Goal: Task Accomplishment & Management: Use online tool/utility

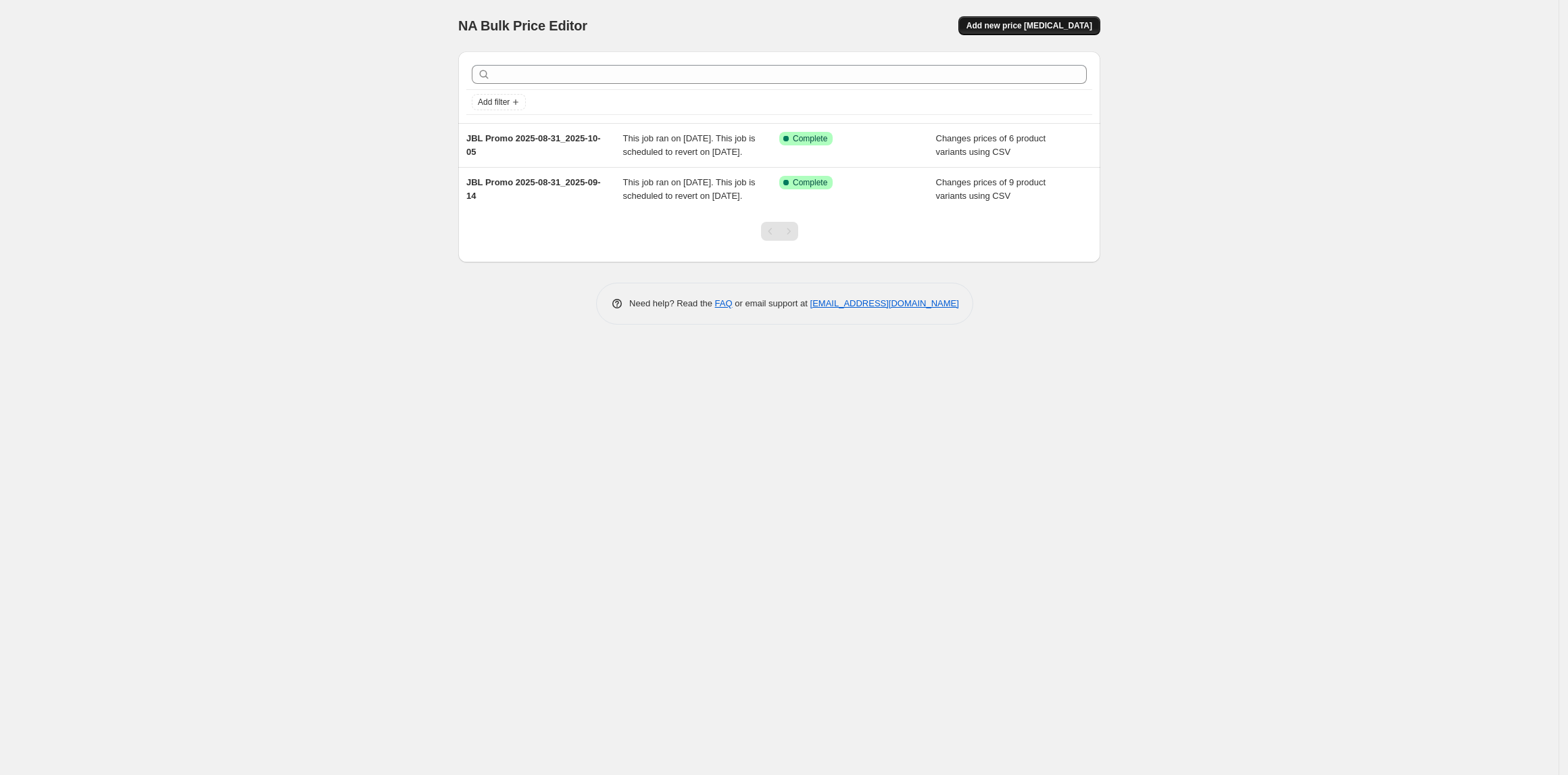
click at [1029, 22] on span "Add new price change job" at bounding box center [1030, 26] width 126 height 11
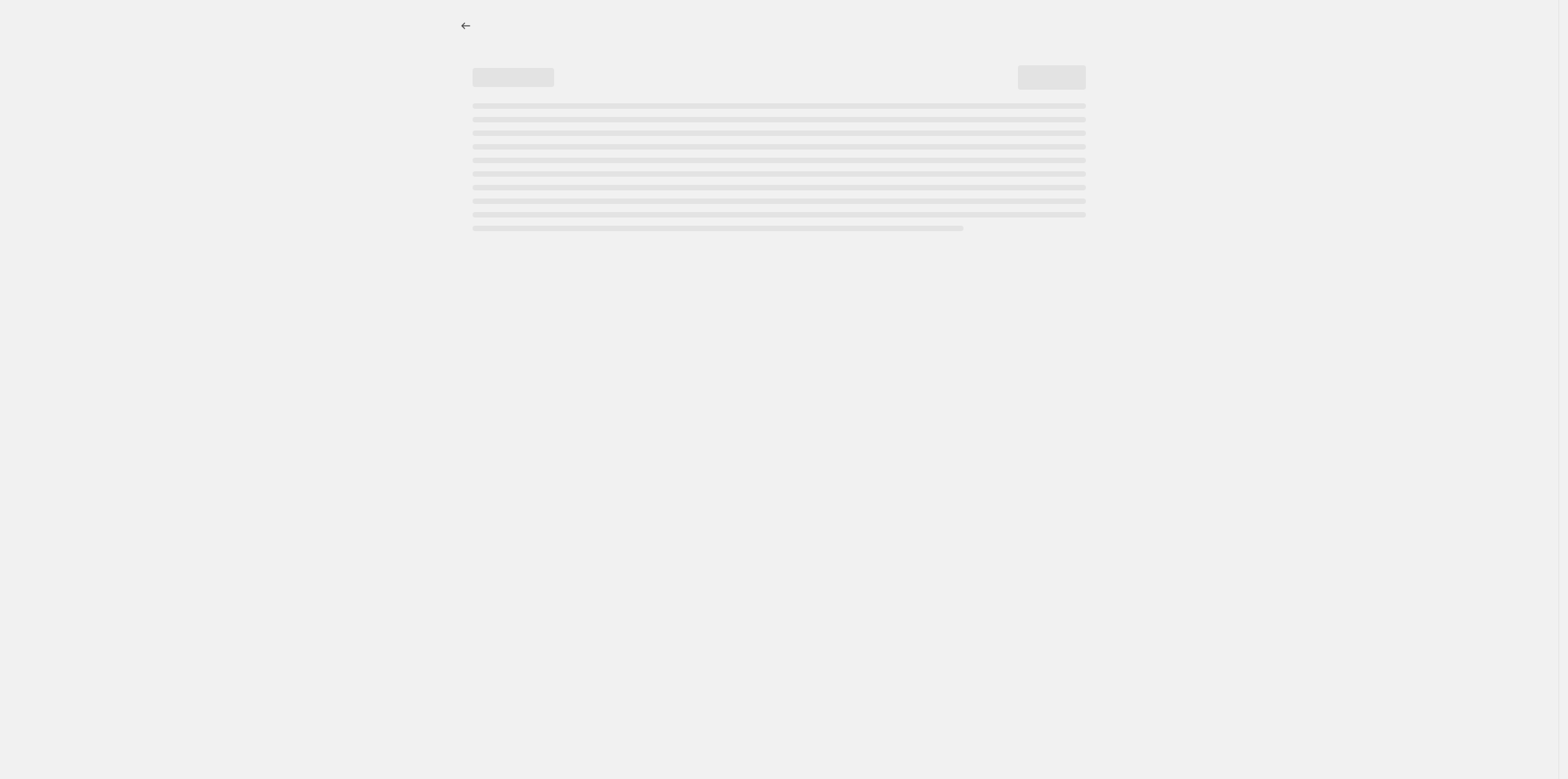
select select "percentage"
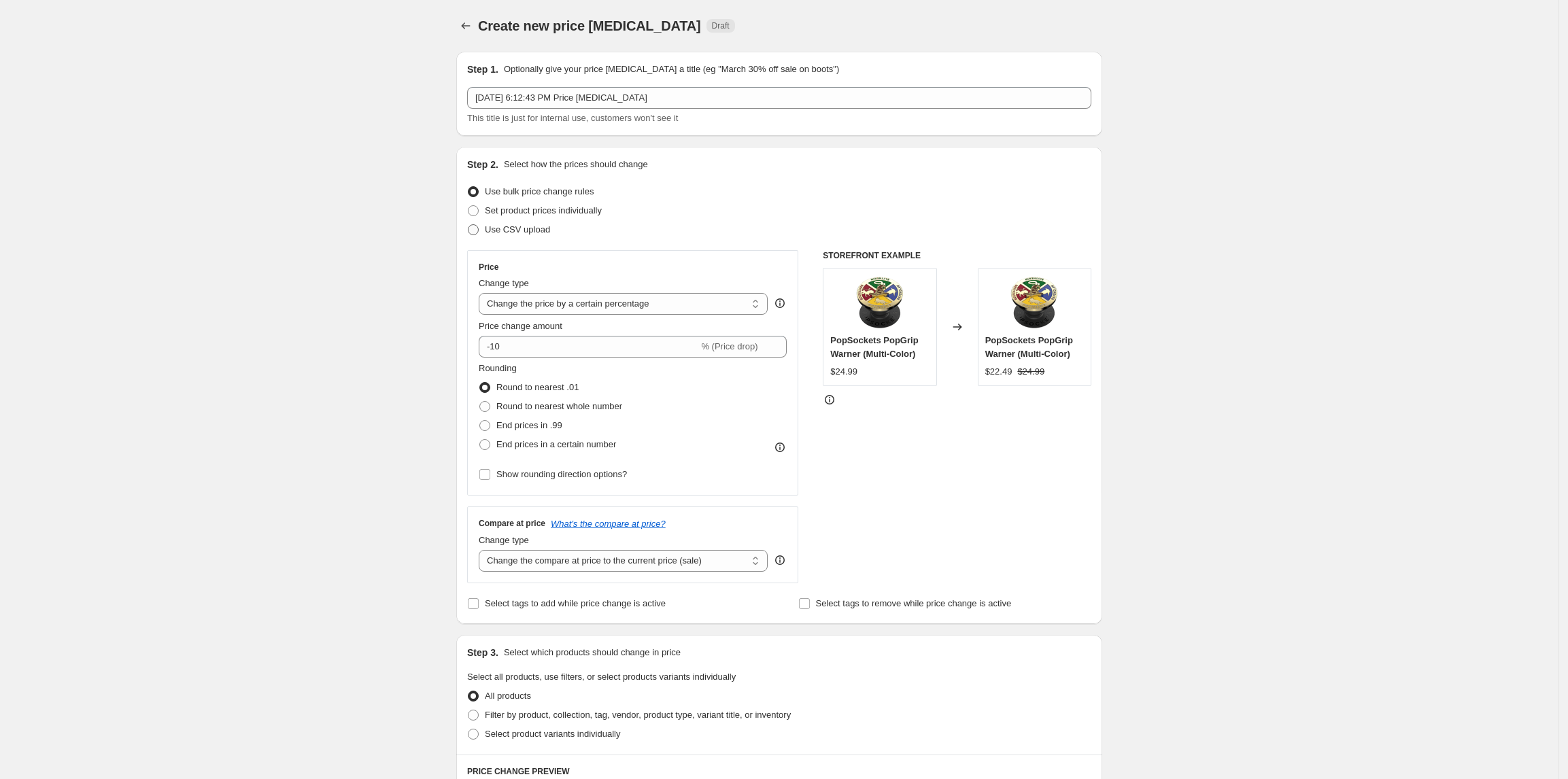
click at [516, 231] on span "Use CSV upload" at bounding box center [517, 229] width 65 height 10
click at [468, 225] on input "Use CSV upload" at bounding box center [468, 224] width 1 height 1
radio input "true"
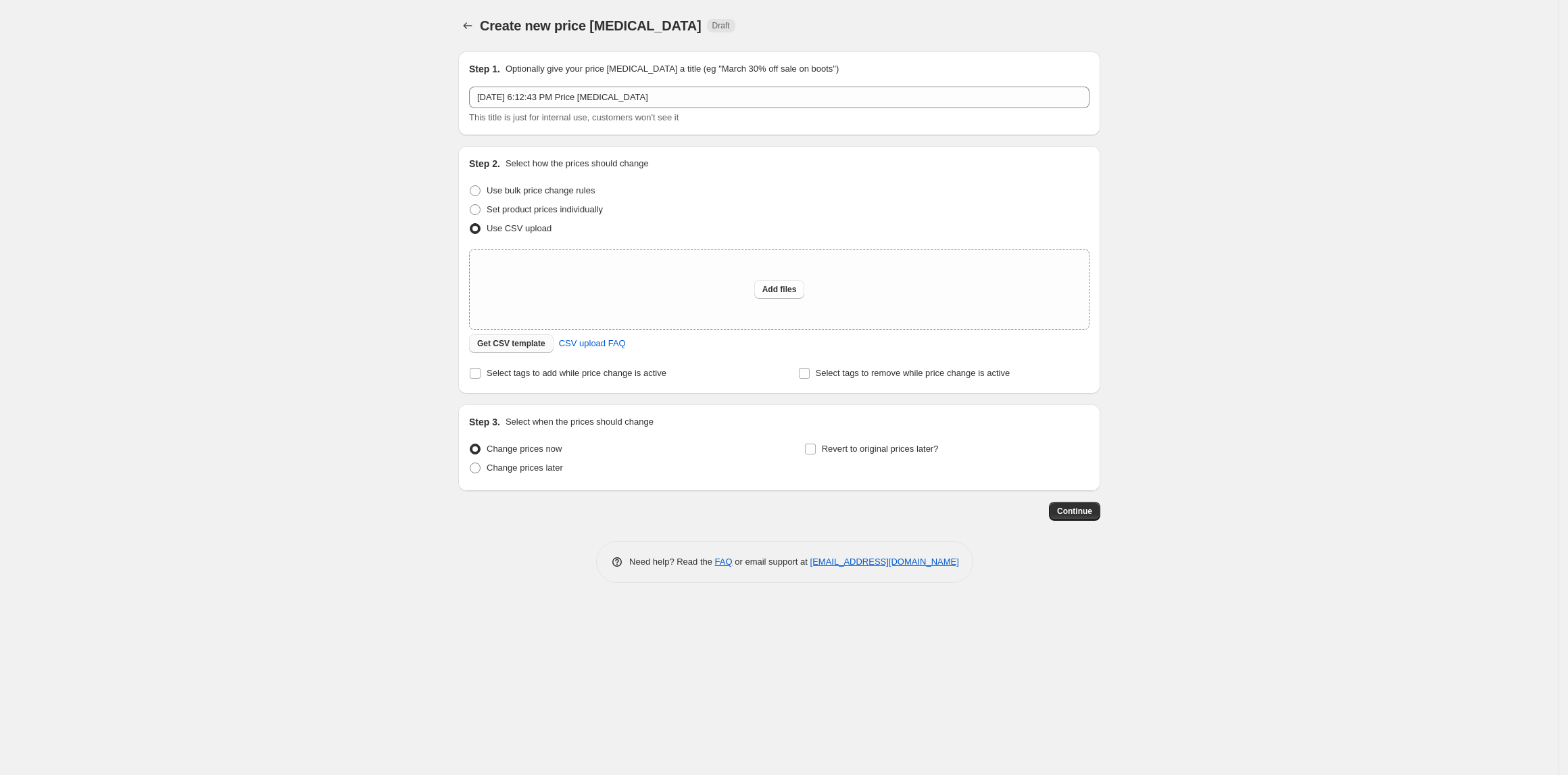
click at [523, 342] on span "Get CSV template" at bounding box center [511, 343] width 68 height 11
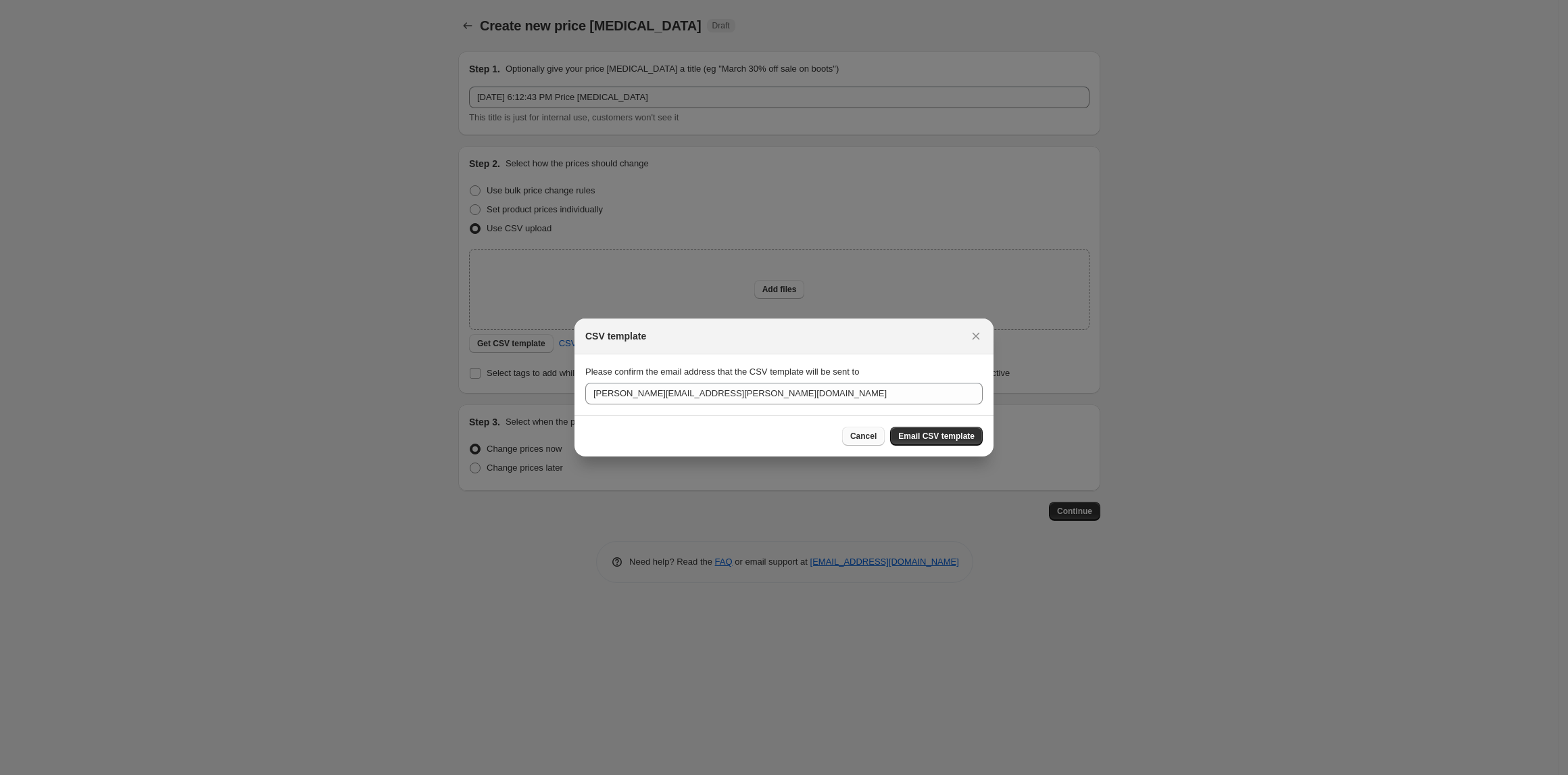
click at [856, 436] on span "Cancel" at bounding box center [863, 436] width 26 height 11
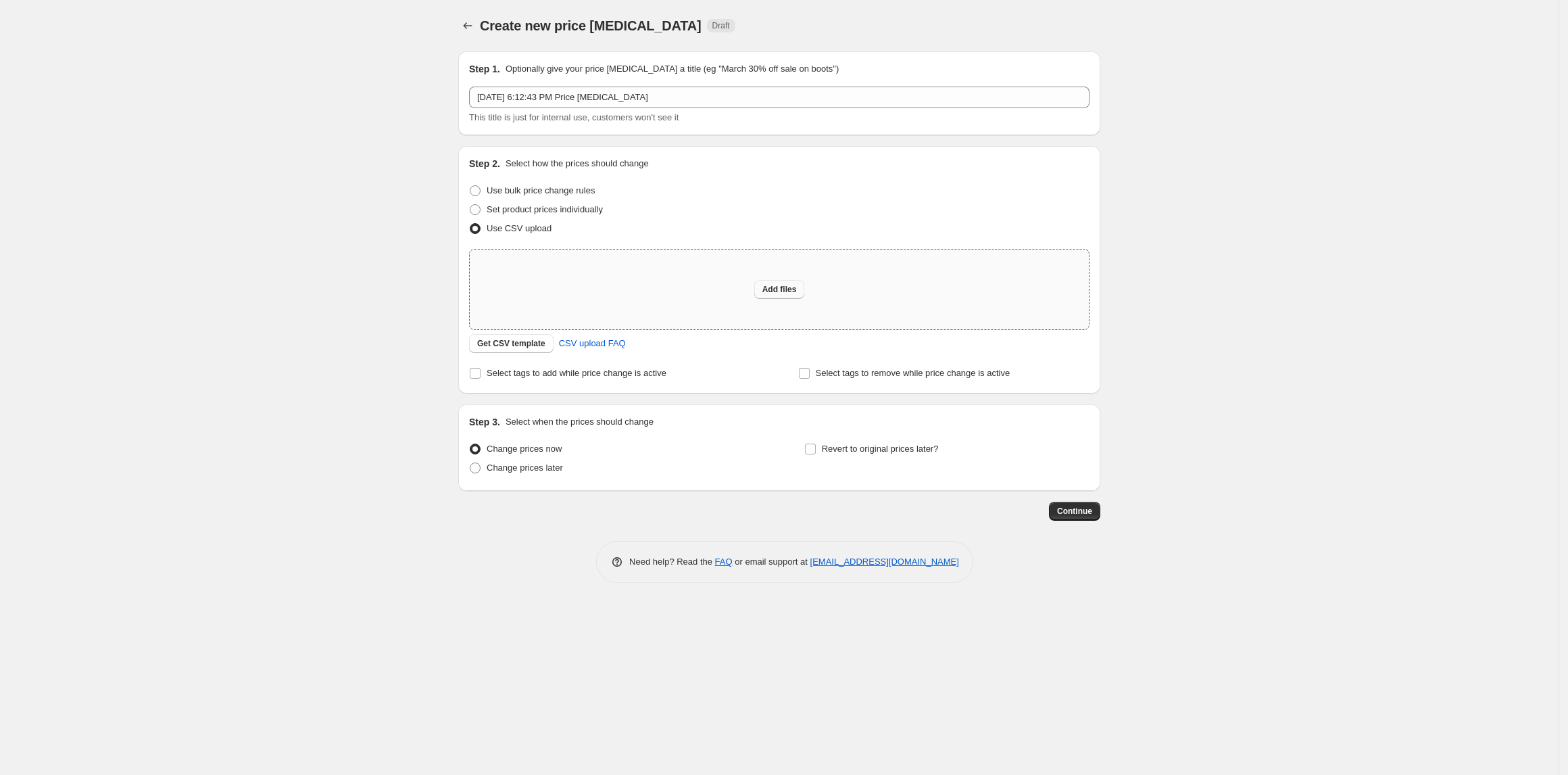
click at [795, 287] on span "Add files" at bounding box center [779, 290] width 35 height 11
type input "C:\fakepath\JBL-start-2025-09-14-end-2025-09-28.csv"
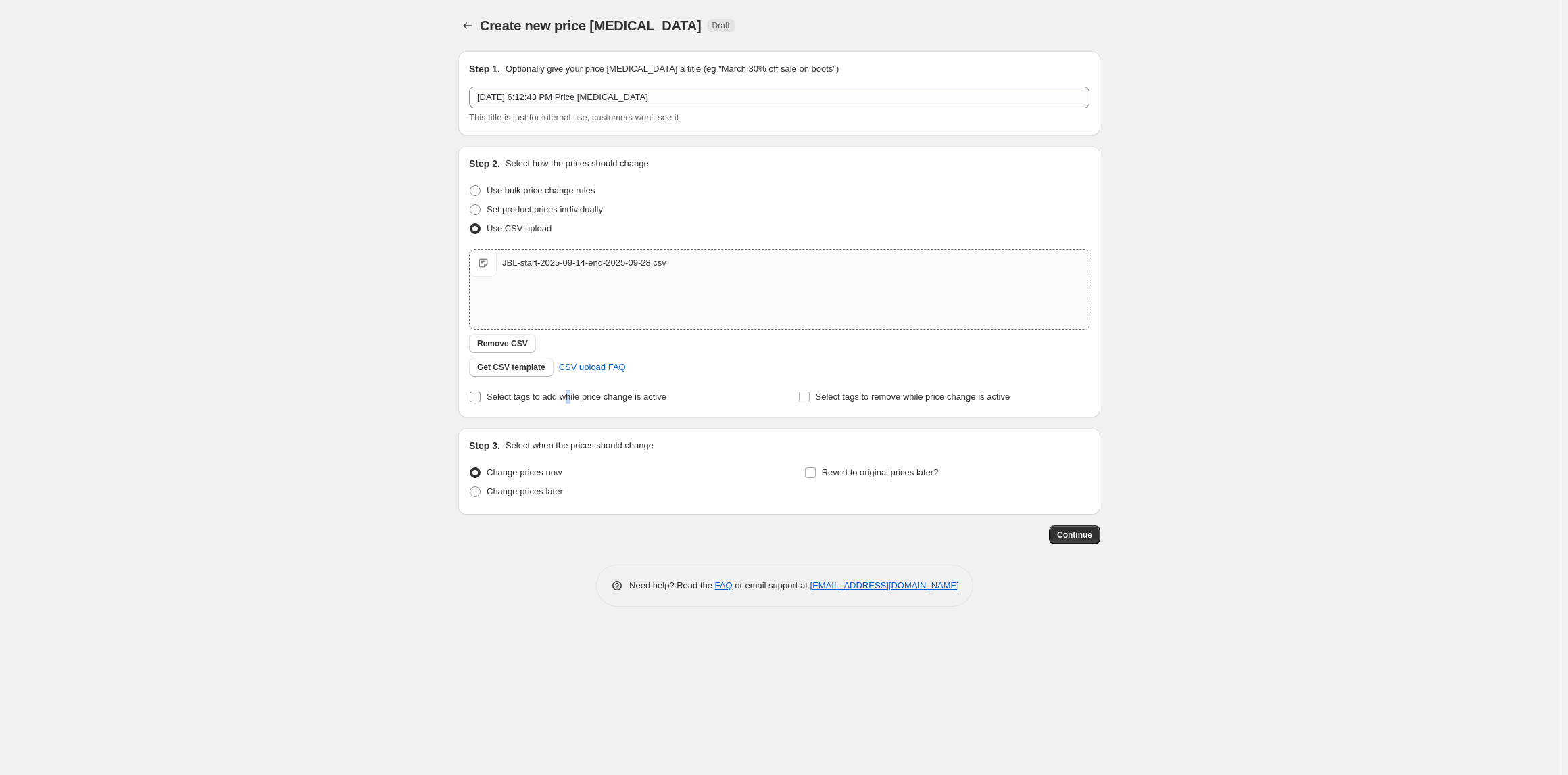
click at [566, 394] on span "Select tags to add while price change is active" at bounding box center [576, 396] width 179 height 10
click at [517, 395] on span "Select tags to add while price change is active" at bounding box center [576, 396] width 179 height 10
click at [480, 395] on input "Select tags to add while price change is active" at bounding box center [475, 397] width 11 height 11
checkbox input "true"
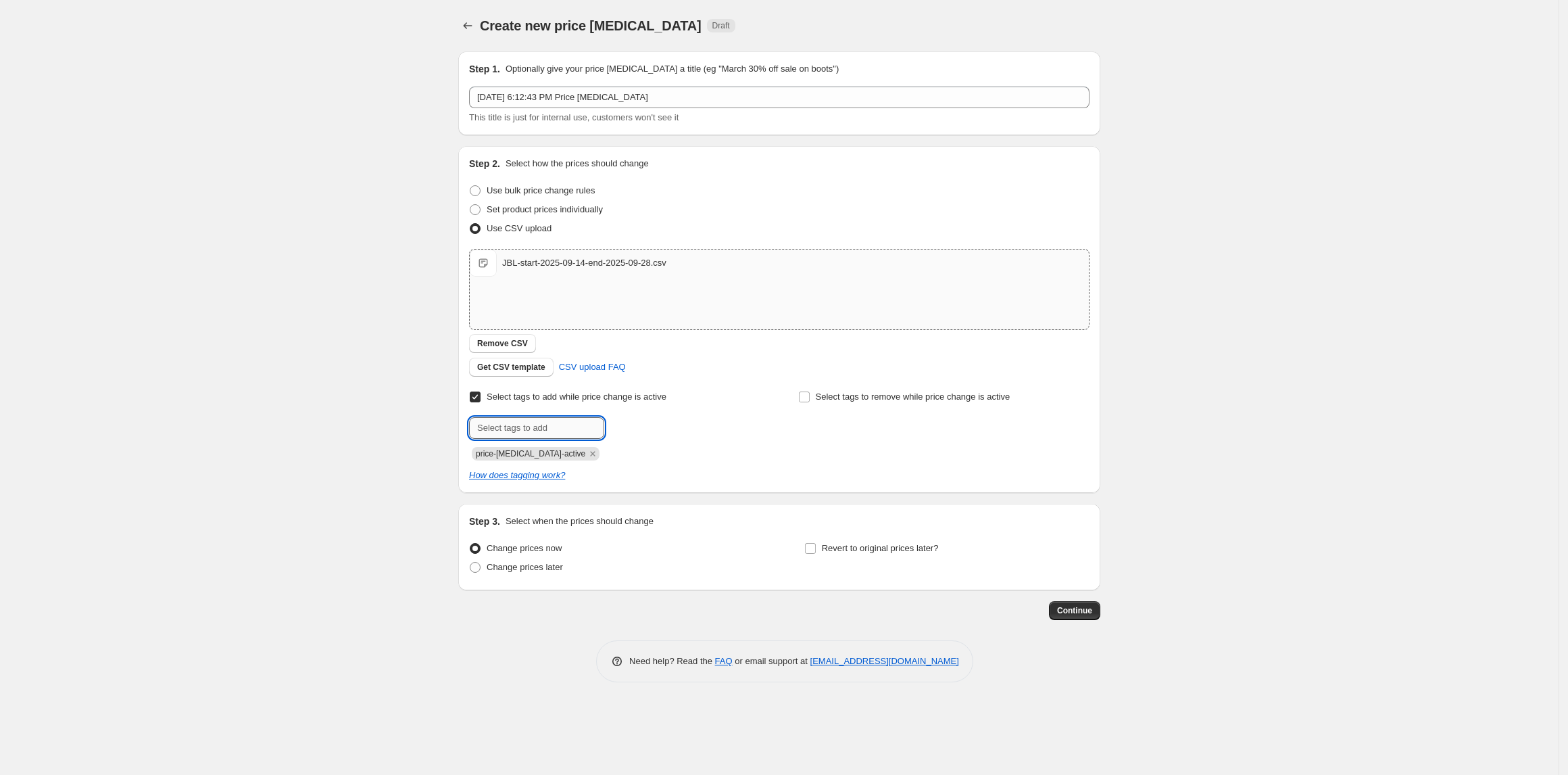
click at [533, 430] on input "text" at bounding box center [537, 428] width 135 height 21
type input "deal"
click at [631, 419] on button "Add deal" at bounding box center [633, 427] width 50 height 19
click at [586, 451] on icon "Remove price-change-job-active" at bounding box center [592, 453] width 12 height 12
click at [532, 569] on span "Change prices later" at bounding box center [524, 566] width 76 height 10
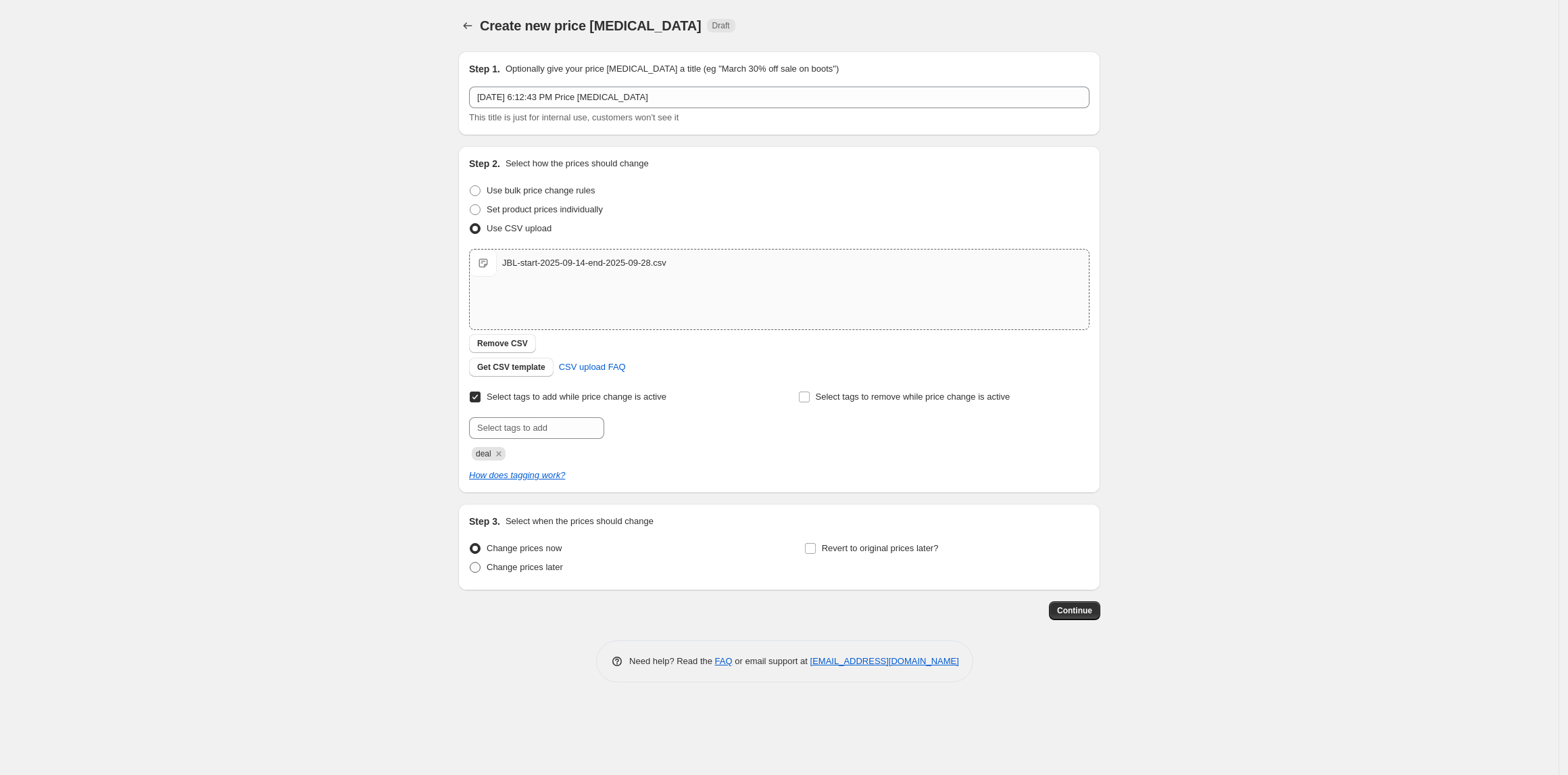
click at [470, 562] on input "Change prices later" at bounding box center [470, 562] width 1 height 1
radio input "true"
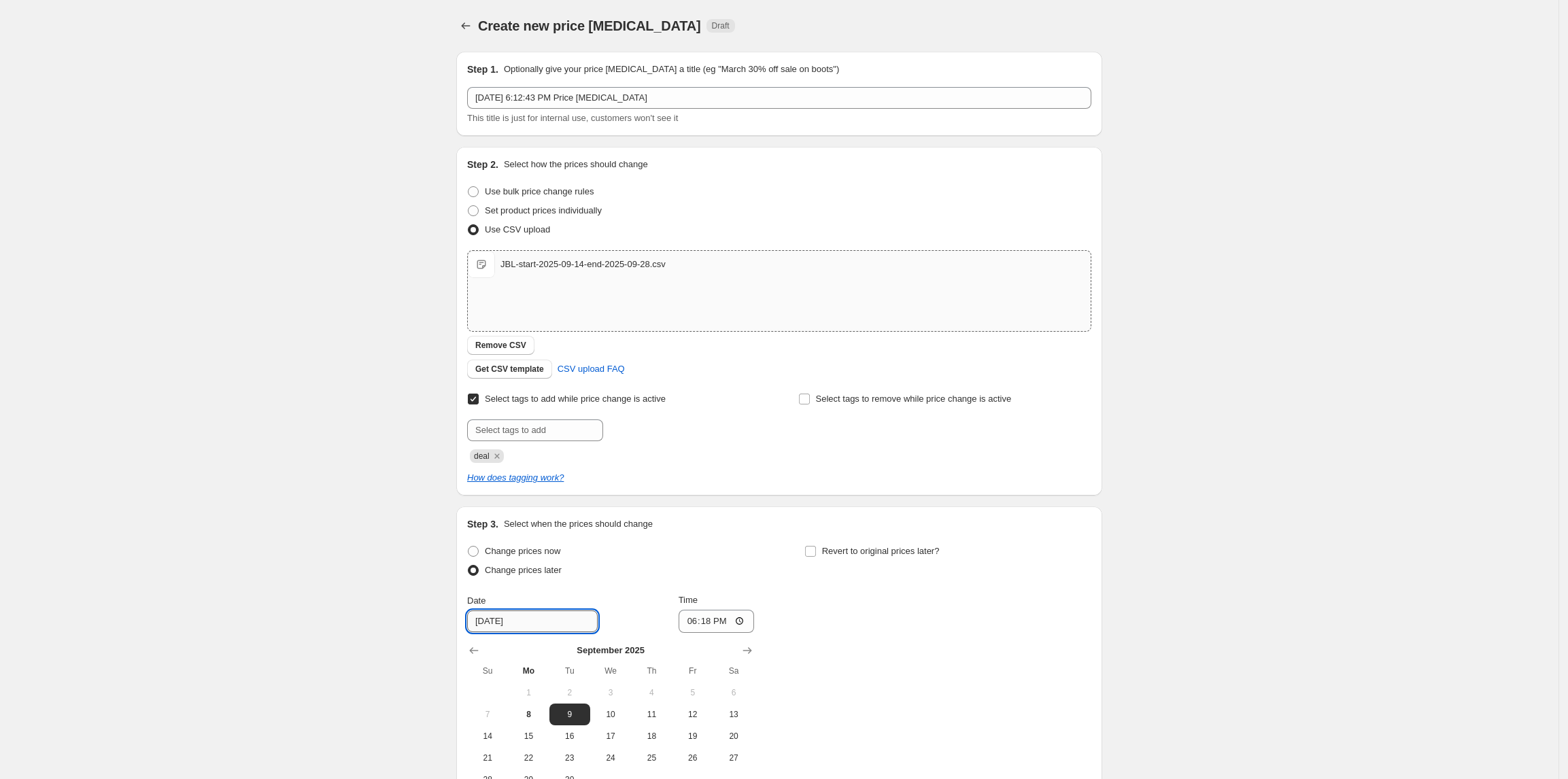
click at [537, 620] on input "9/9/2025" at bounding box center [532, 621] width 131 height 21
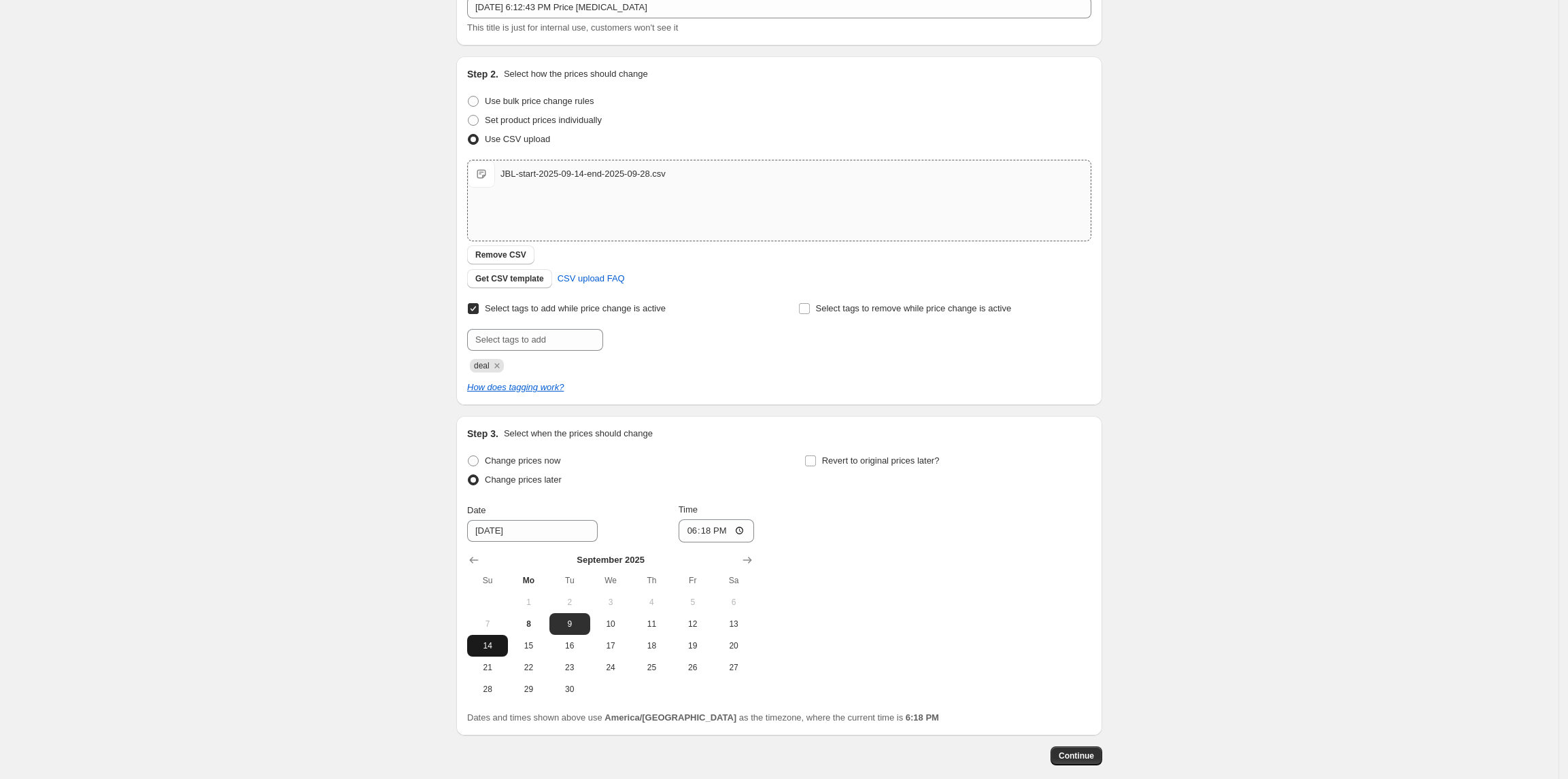
click at [500, 643] on span "14" at bounding box center [488, 646] width 30 height 11
type input "9/14/2025"
click at [714, 535] on input "18:18" at bounding box center [717, 530] width 76 height 23
click at [743, 528] on input "18:18" at bounding box center [717, 530] width 76 height 23
type input "00:00"
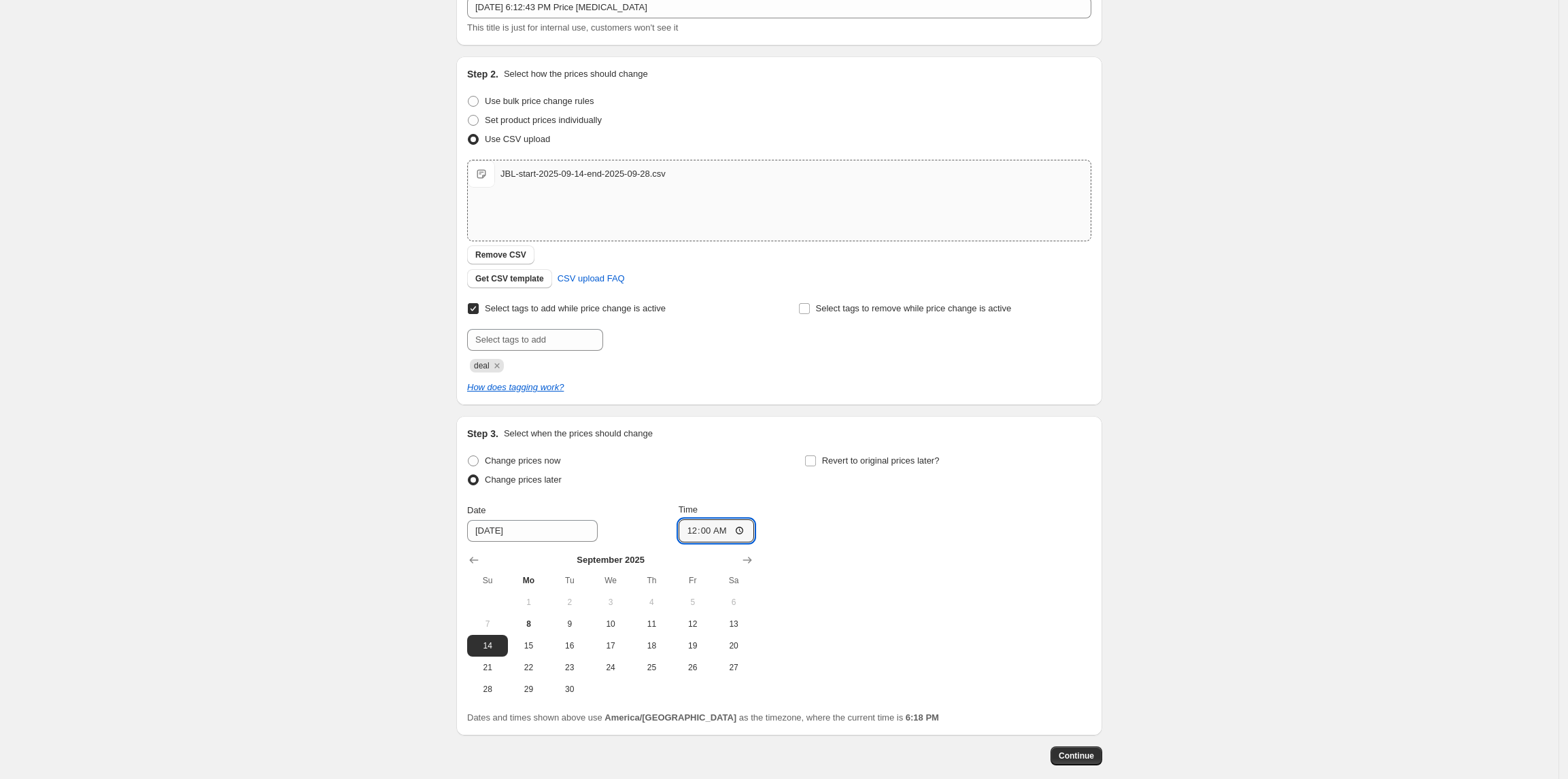
click at [816, 516] on div "Change prices now Change prices later Date 9/14/2025 Time 00:00 September 2025 …" at bounding box center [779, 576] width 624 height 249
click at [812, 455] on input "Revert to original prices later?" at bounding box center [810, 461] width 11 height 11
checkbox input "true"
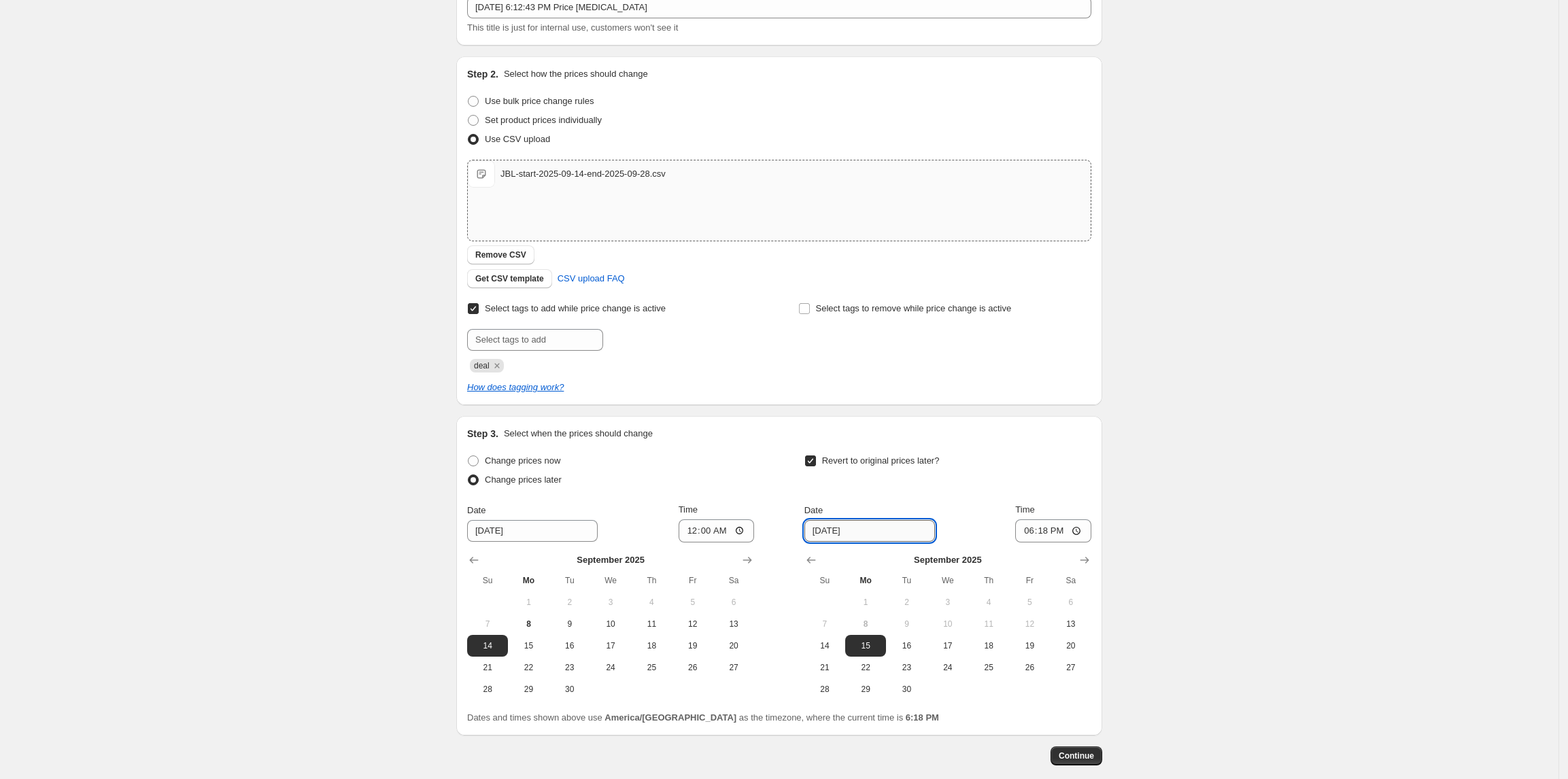
click at [872, 533] on input "9/15/2025" at bounding box center [870, 530] width 131 height 21
click at [835, 689] on span "28" at bounding box center [824, 690] width 30 height 11
click at [1036, 533] on input "18:18" at bounding box center [1053, 530] width 76 height 23
click at [1033, 531] on input "18:18" at bounding box center [1053, 530] width 76 height 23
click at [1032, 531] on input "18:18" at bounding box center [1053, 530] width 76 height 23
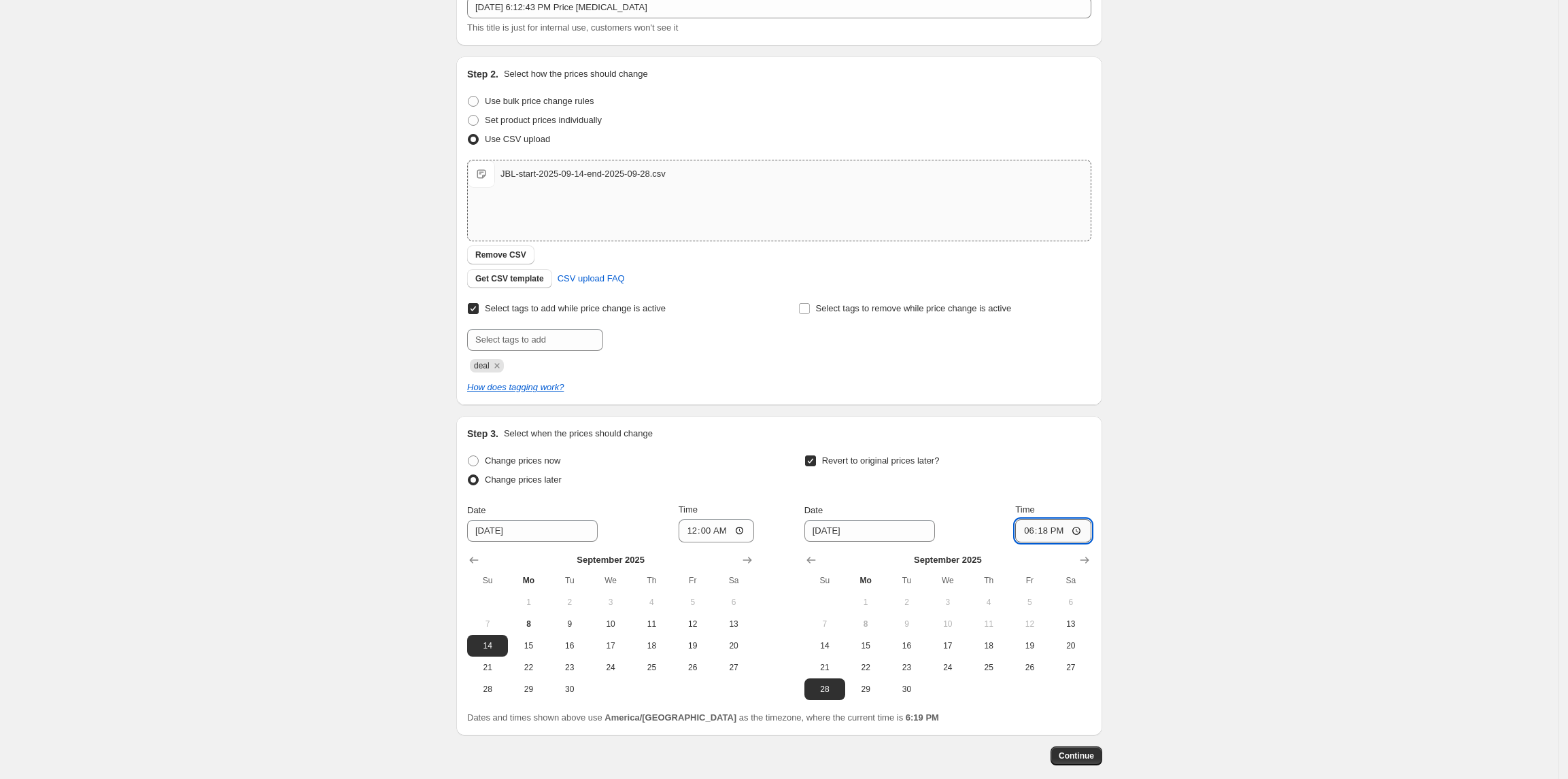
click at [1079, 529] on input "18:18" at bounding box center [1053, 530] width 76 height 23
click at [980, 688] on td at bounding box center [988, 689] width 41 height 21
click at [1075, 663] on span "27" at bounding box center [1071, 667] width 30 height 11
type input "9/27/2025"
click at [1050, 534] on input "18:18" at bounding box center [1053, 530] width 76 height 23
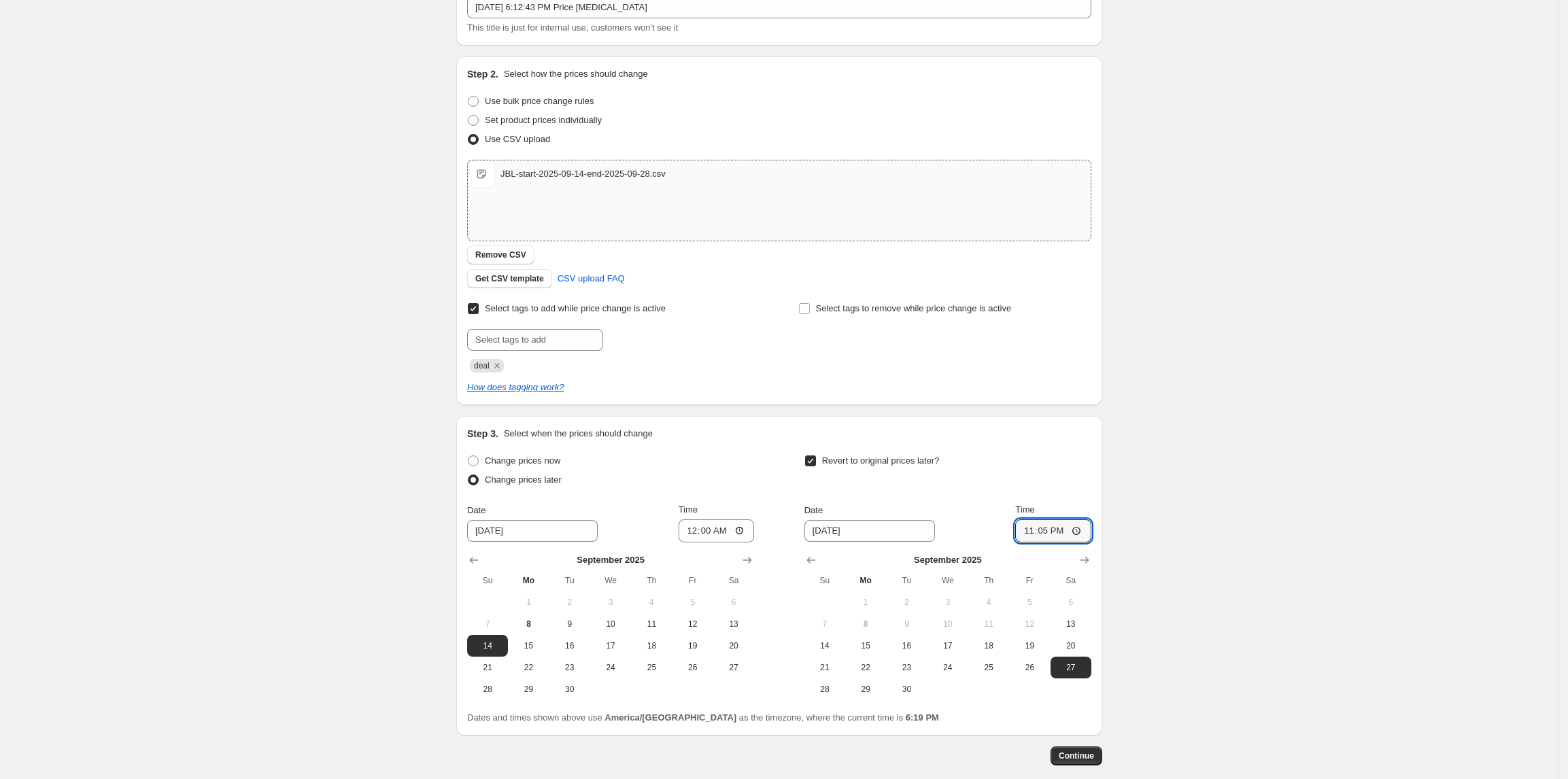
type input "23:59"
click at [1155, 583] on div "Create new price change job. This page is ready Create new price change job Dra…" at bounding box center [779, 379] width 1558 height 939
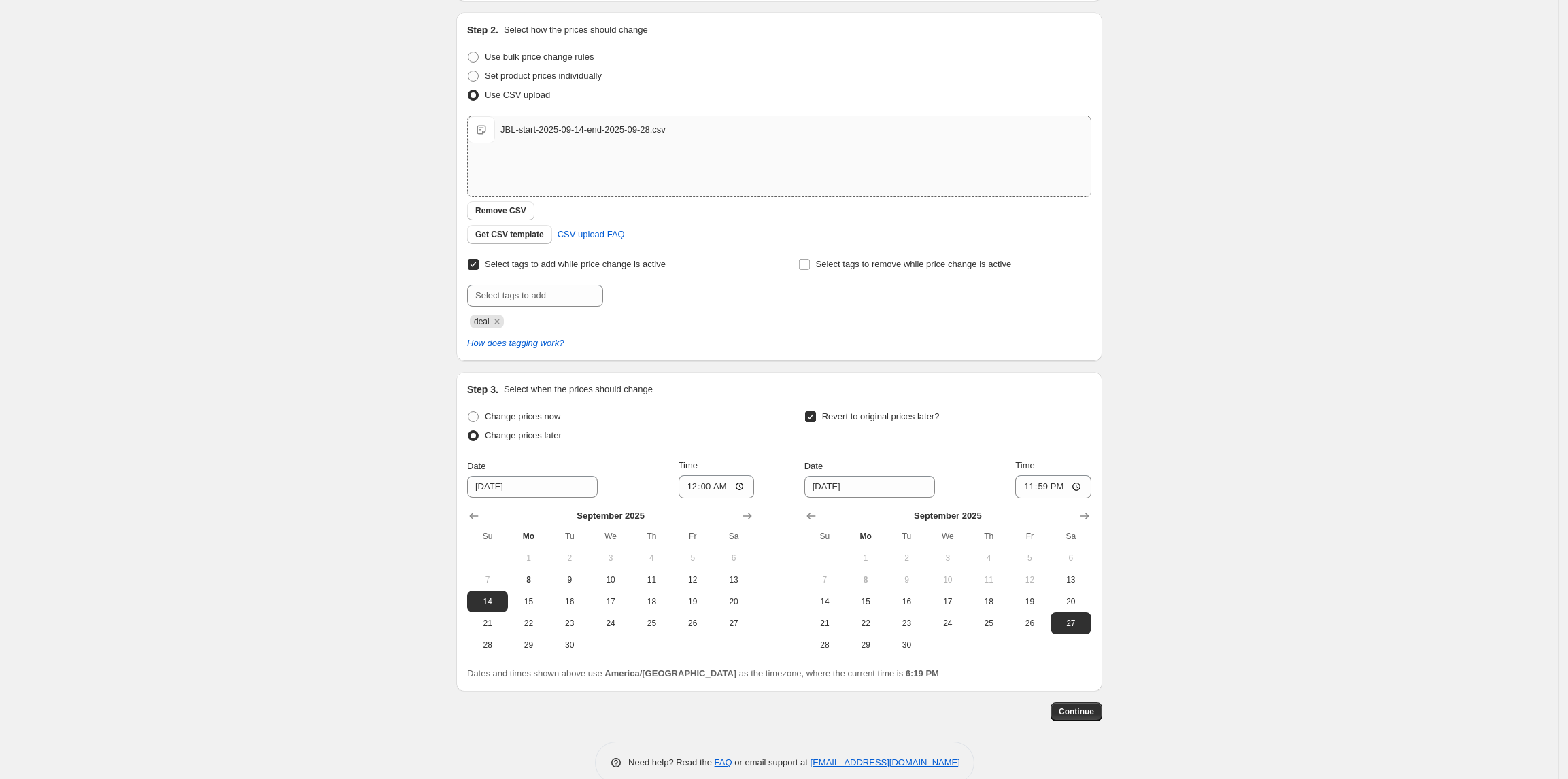
scroll to position [159, 0]
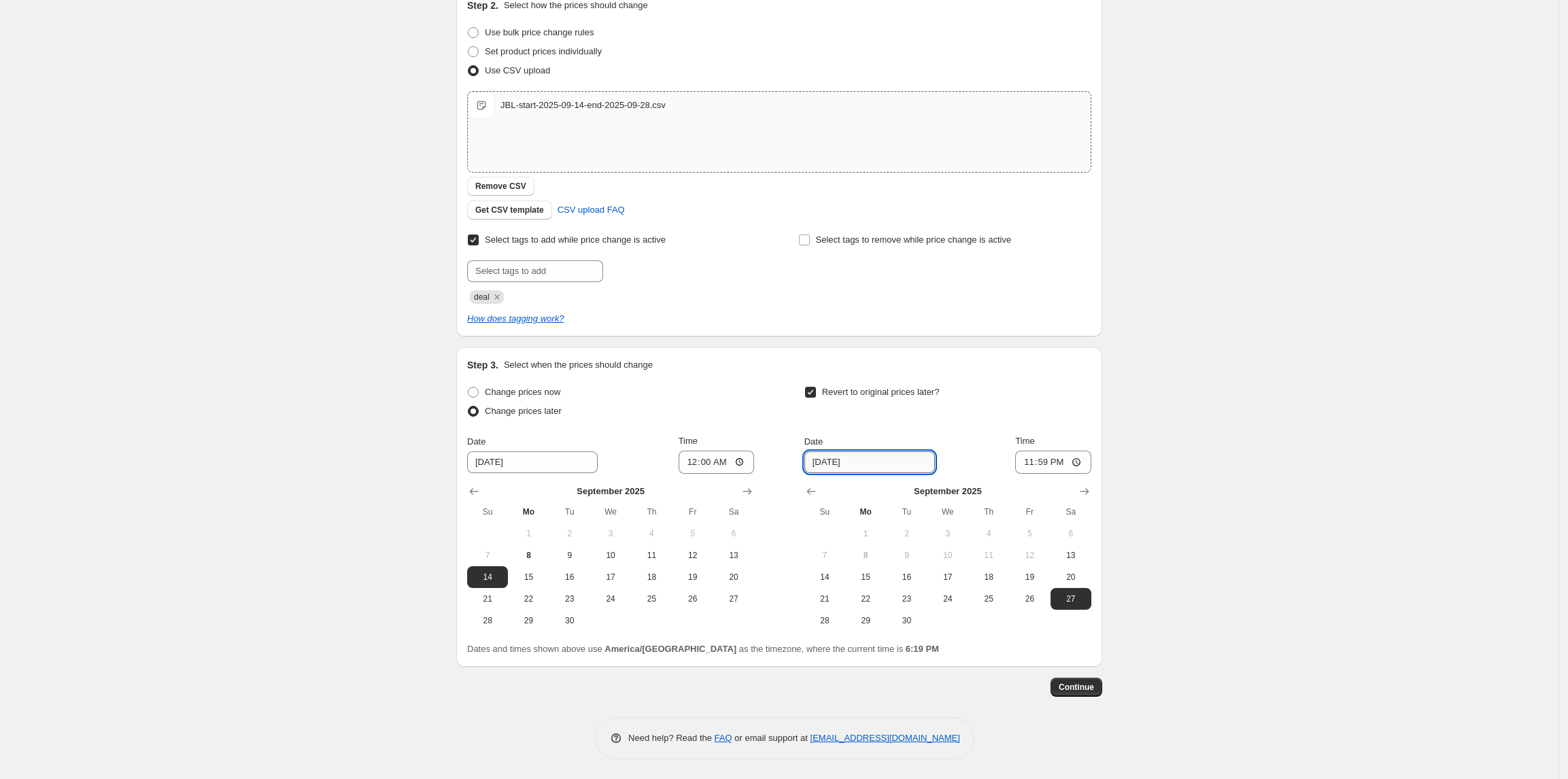
click at [829, 465] on input "9/27/2025" at bounding box center [870, 462] width 131 height 21
click at [1205, 496] on div "Create new price change job. This page is ready Create new price change job Dra…" at bounding box center [779, 310] width 1558 height 939
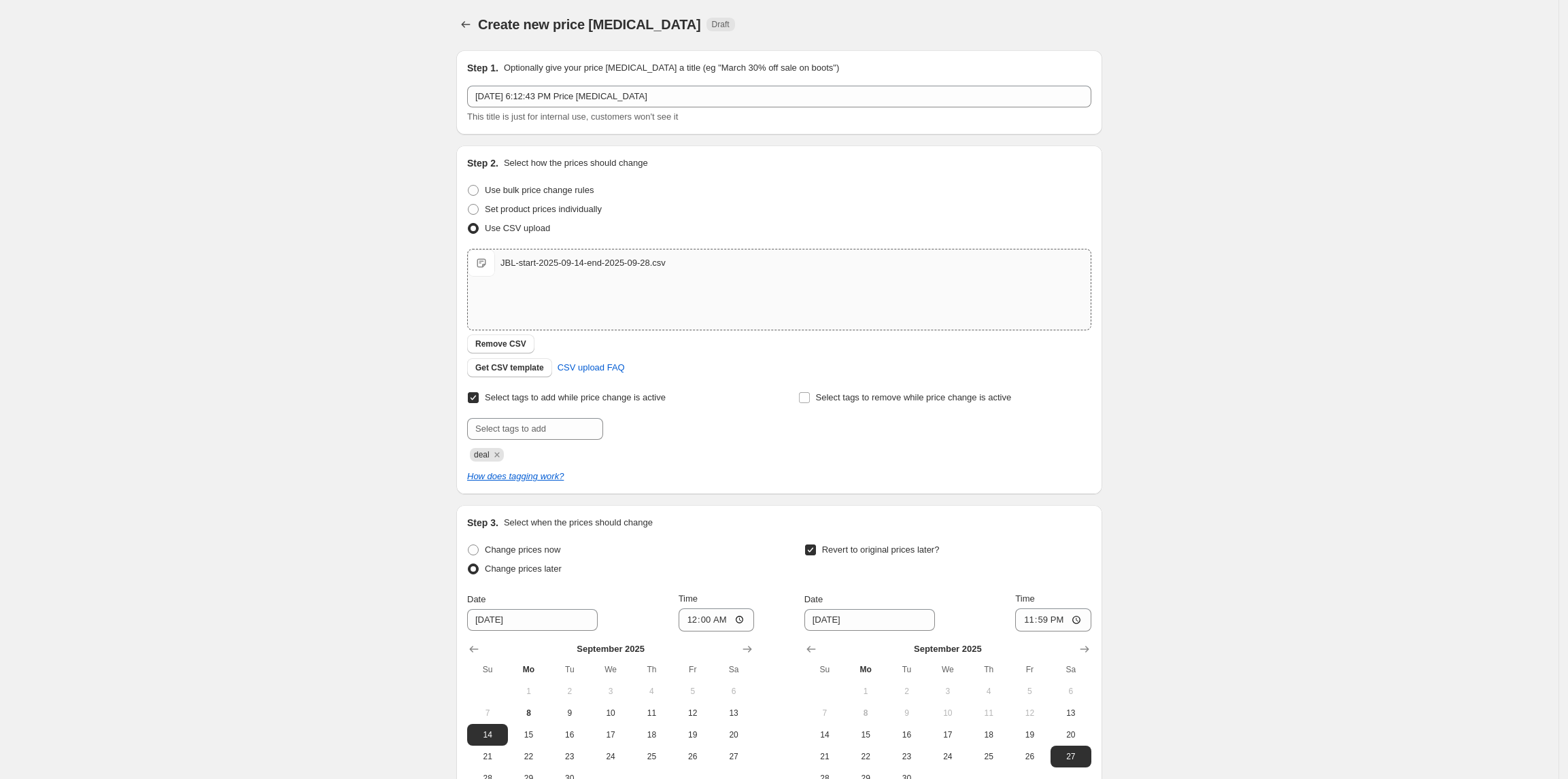
scroll to position [0, 0]
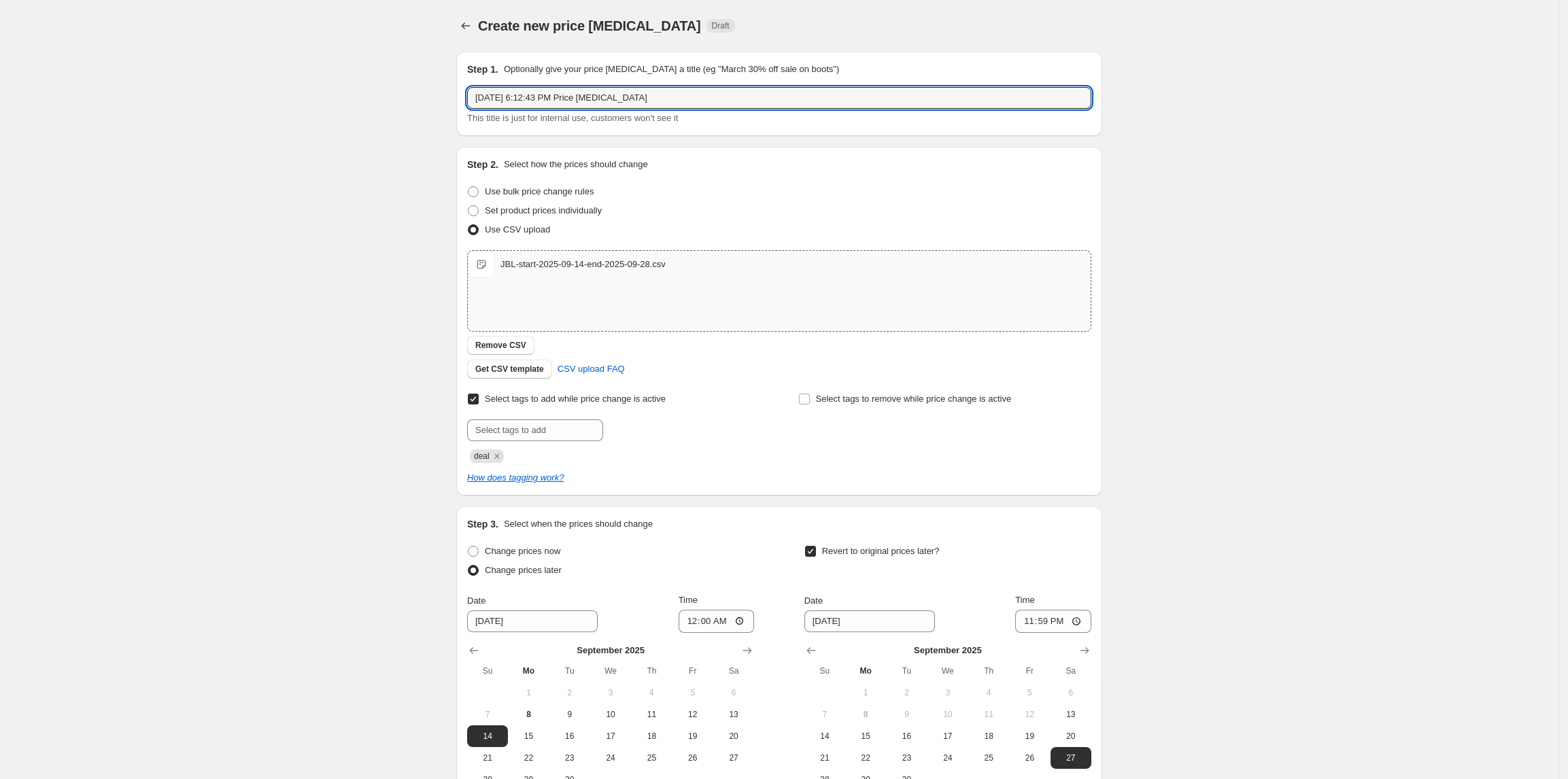
drag, startPoint x: 659, startPoint y: 98, endPoint x: 452, endPoint y: 99, distance: 207.0
click at [452, 99] on div "Step 1. Optionally give your price change job a title (eg "March 30% off sale o…" at bounding box center [773, 448] width 657 height 815
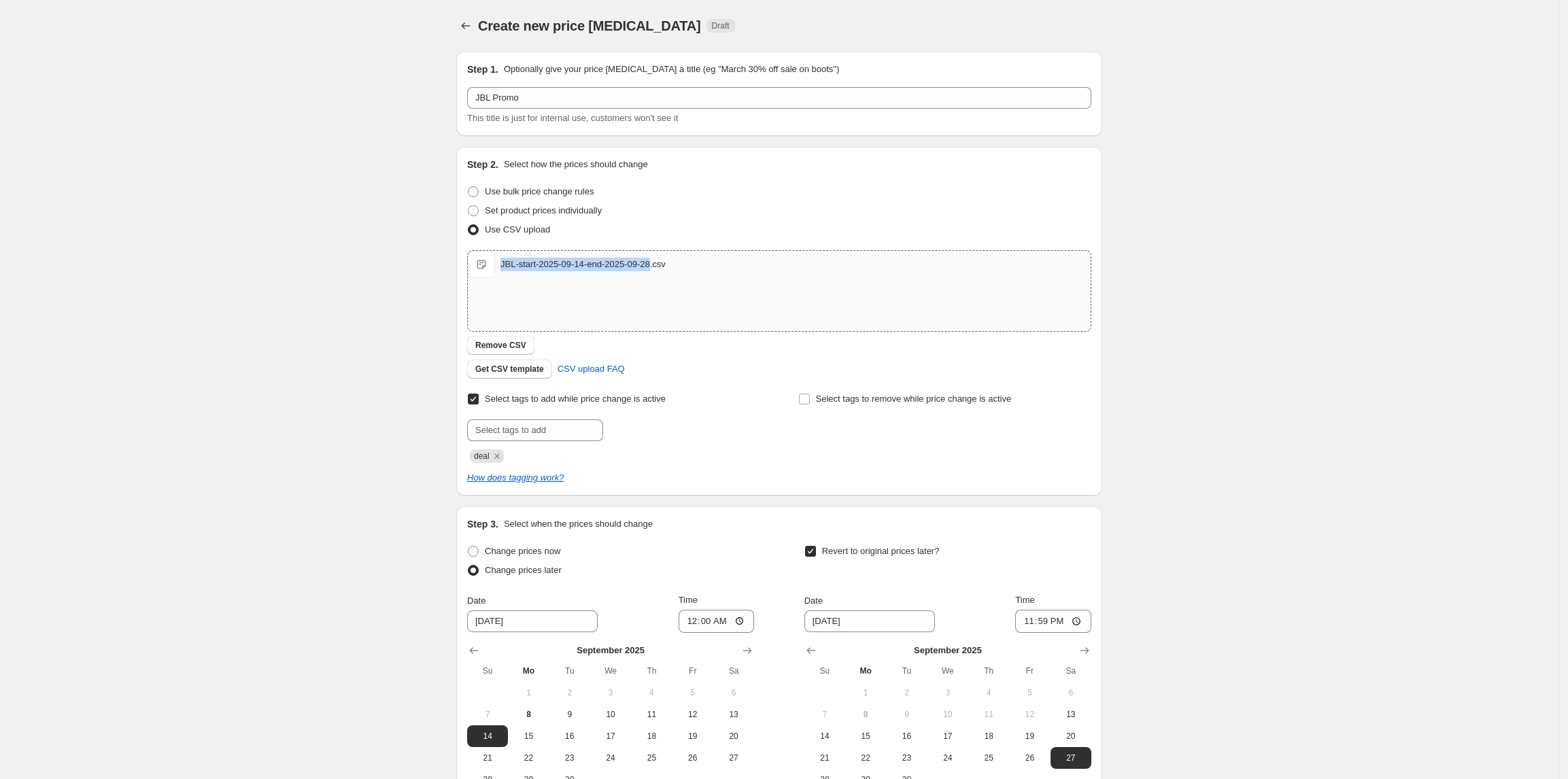
drag, startPoint x: 499, startPoint y: 264, endPoint x: 654, endPoint y: 276, distance: 155.5
click at [654, 276] on div "JBL-start-2025-09-14-end-2025-09-28.csv JBL-start-2025-09-14-end-2025-09-28.csv" at bounding box center [779, 264] width 622 height 27
copy div "JBL-start-2025-09-14-end-2025-09-28.csv JBL-start-2025-09-14-end-2025-09-28"
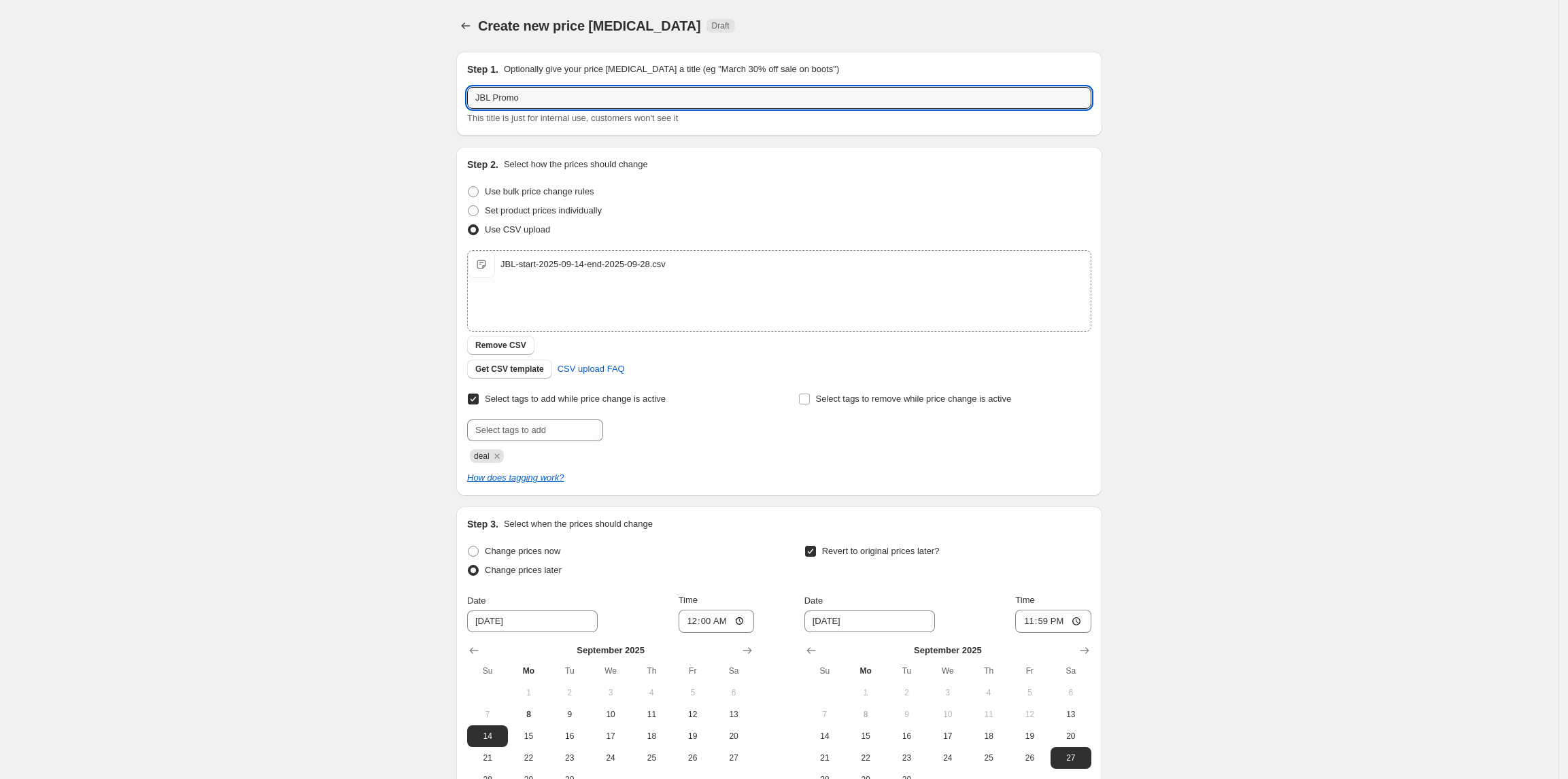
drag, startPoint x: 596, startPoint y: 96, endPoint x: 438, endPoint y: 93, distance: 158.0
click at [442, 93] on div "Create new price change job. This page is ready Create new price change job Dra…" at bounding box center [779, 469] width 1558 height 939
paste input "-start-2025-09-14-end-2025-09-28.csv JBL-start-2025-09-14-end-2025-09-28"
drag, startPoint x: 628, startPoint y: 96, endPoint x: 941, endPoint y: 106, distance: 313.2
click at [941, 106] on input "JBL-start-2025-09-14-end-2025-09-28.csv JBL-start-2025-09-14-end-2025-09-28" at bounding box center [779, 97] width 624 height 21
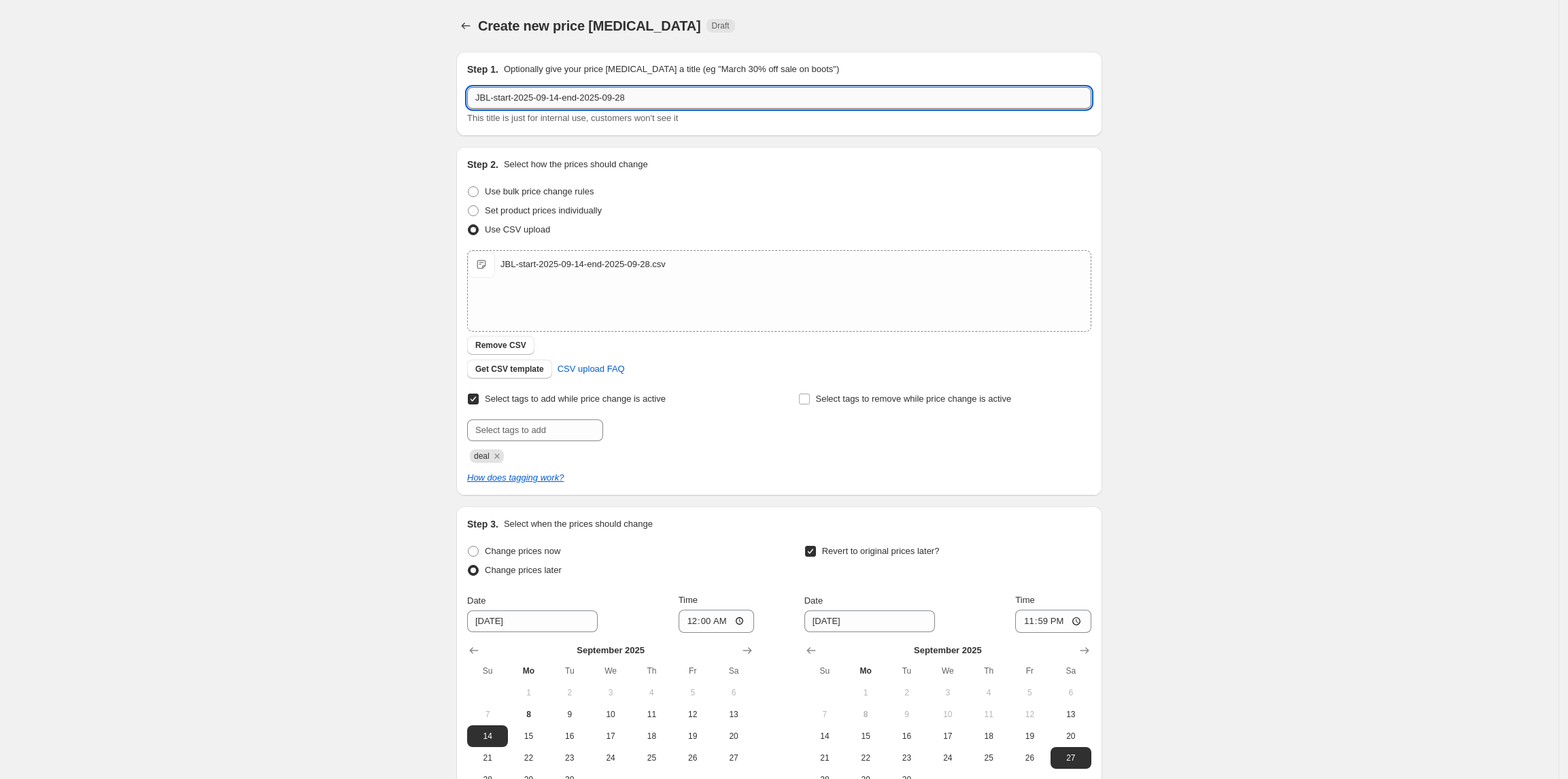
drag, startPoint x: 493, startPoint y: 97, endPoint x: 517, endPoint y: 99, distance: 24.1
click at [517, 99] on input "JBL-start-2025-09-14-end-2025-09-28" at bounding box center [779, 97] width 624 height 21
click at [574, 99] on input "JBL Promo 2025-09-14-end-2025-09-28" at bounding box center [779, 97] width 624 height 21
click at [521, 99] on input "JBL Promo 2025-09-14 Ends: 2025-09-28" at bounding box center [779, 97] width 624 height 21
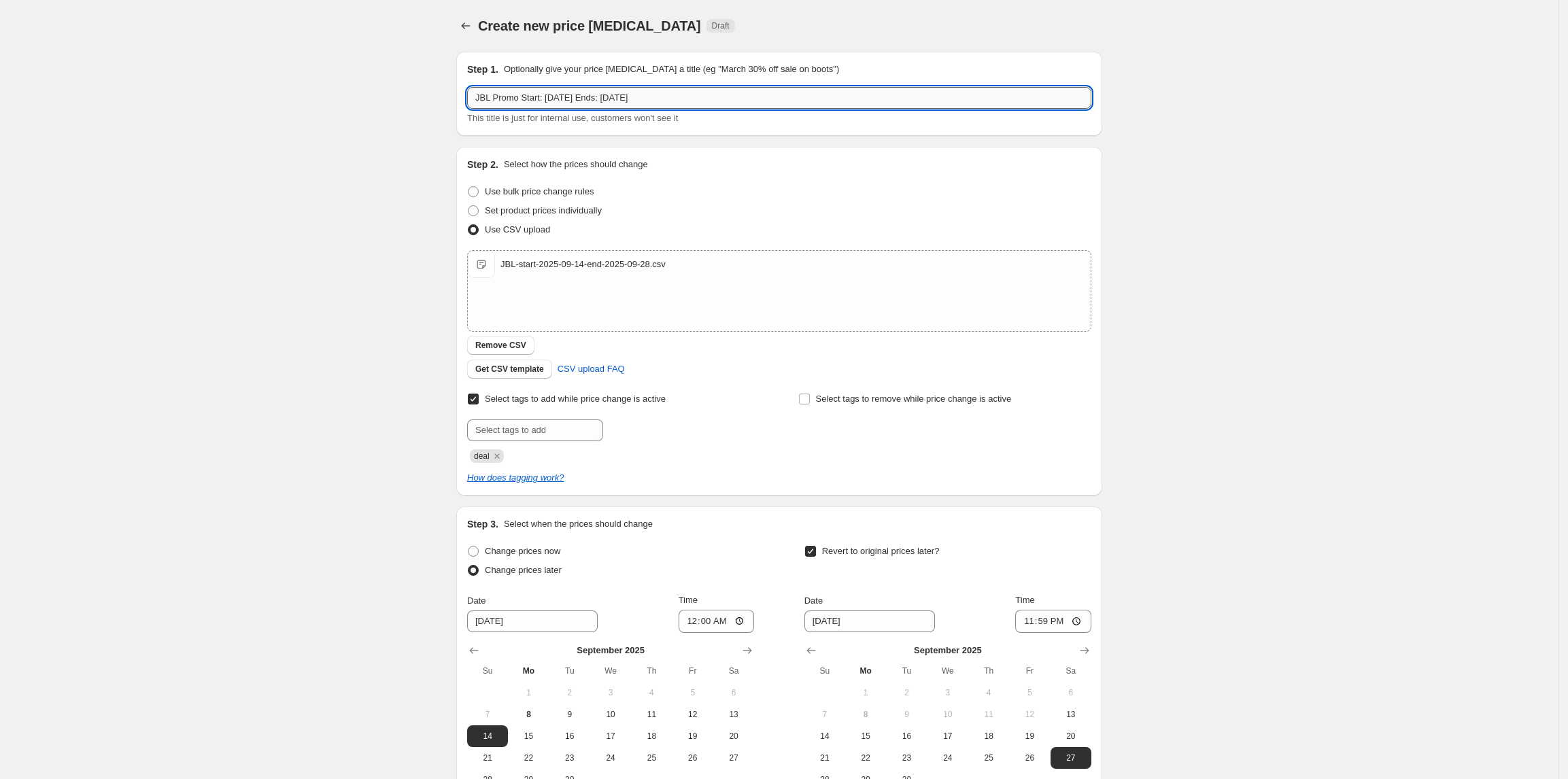
click at [612, 99] on input "JBL Promo Start: 2025-09-14 Ends: 2025-09-28" at bounding box center [779, 97] width 624 height 21
drag, startPoint x: 676, startPoint y: 101, endPoint x: 447, endPoint y: 106, distance: 229.1
click at [447, 106] on div "Create new price change job. This page is ready Create new price change job Dra…" at bounding box center [778, 469] width 679 height 939
click at [545, 104] on input "JBL Promo Start: 2025-09-14 End: 2025-09-28" at bounding box center [779, 97] width 624 height 21
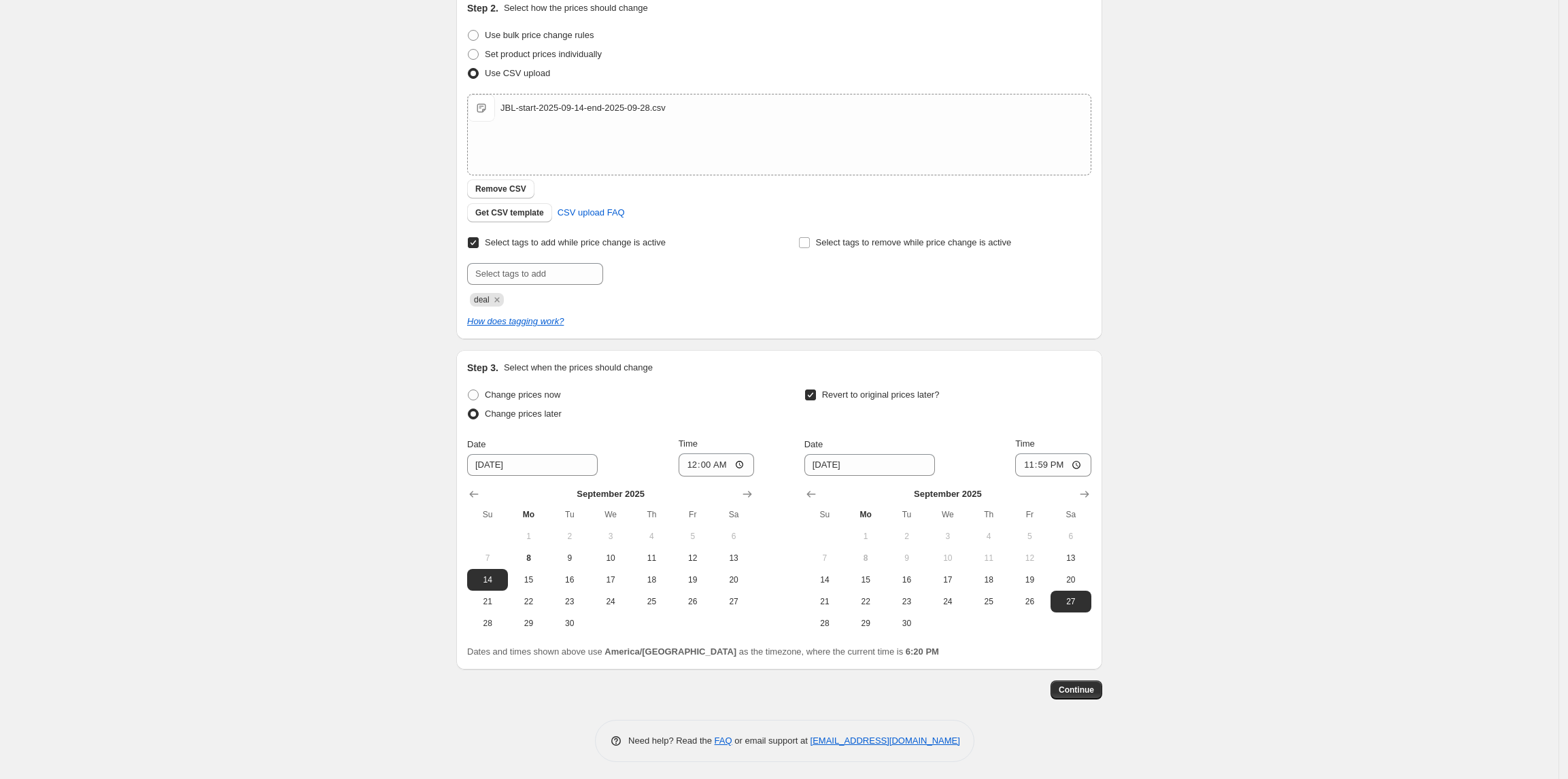
scroll to position [159, 0]
type input "JBL Promo Start: 2025-09-14 End: 2025-09-28"
drag, startPoint x: 1085, startPoint y: 682, endPoint x: 1151, endPoint y: 718, distance: 75.2
click at [1172, 718] on div "Create new price change job. This page is ready Create new price change job Dra…" at bounding box center [779, 310] width 1558 height 939
click at [1079, 686] on span "Continue" at bounding box center [1076, 687] width 36 height 11
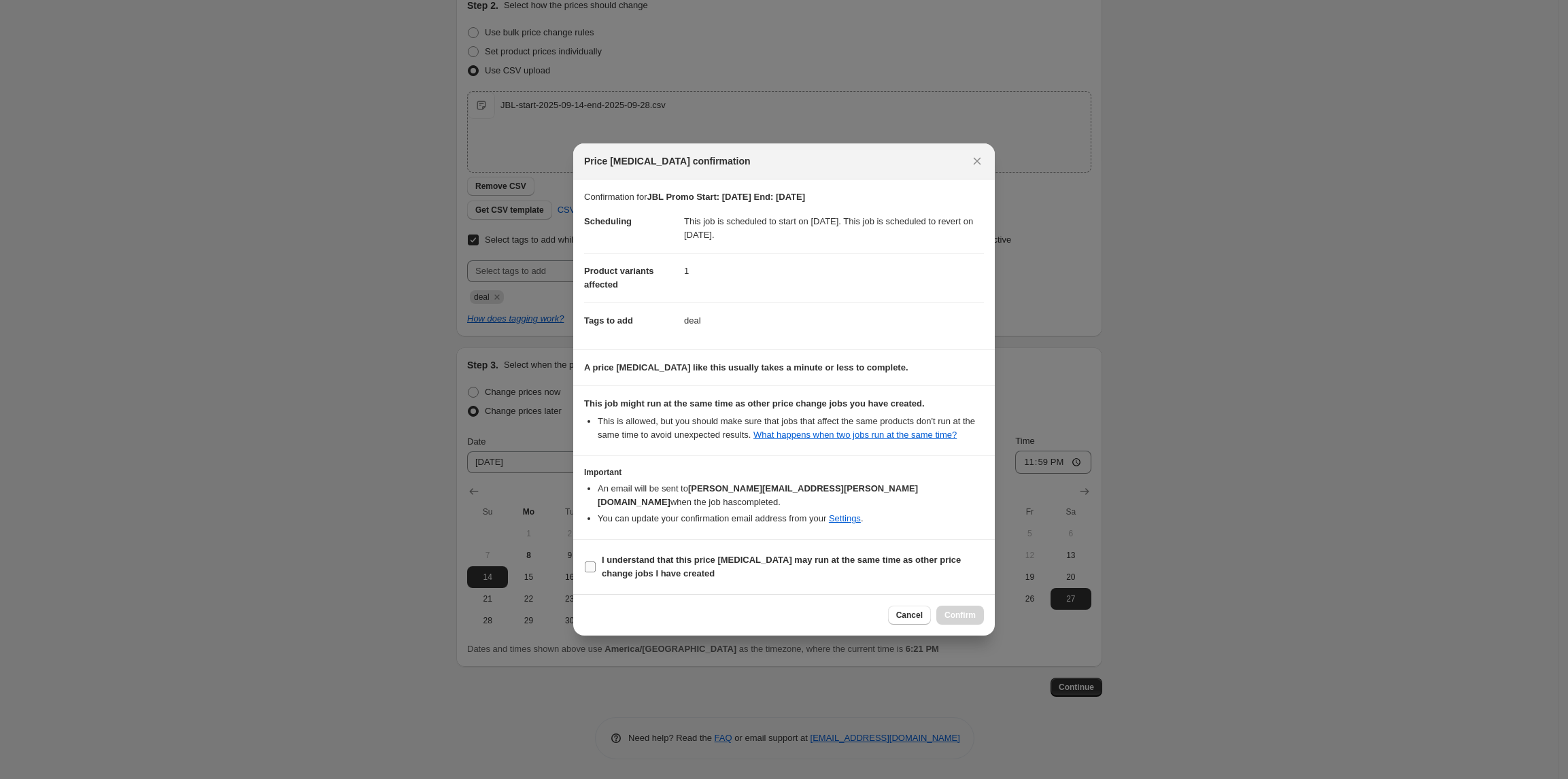
click at [635, 560] on b "I understand that this price change job may run at the same time as other price…" at bounding box center [781, 567] width 359 height 24
click at [596, 561] on input "I understand that this price change job may run at the same time as other price…" at bounding box center [590, 567] width 11 height 11
checkbox input "true"
click at [961, 610] on span "Confirm" at bounding box center [959, 615] width 31 height 11
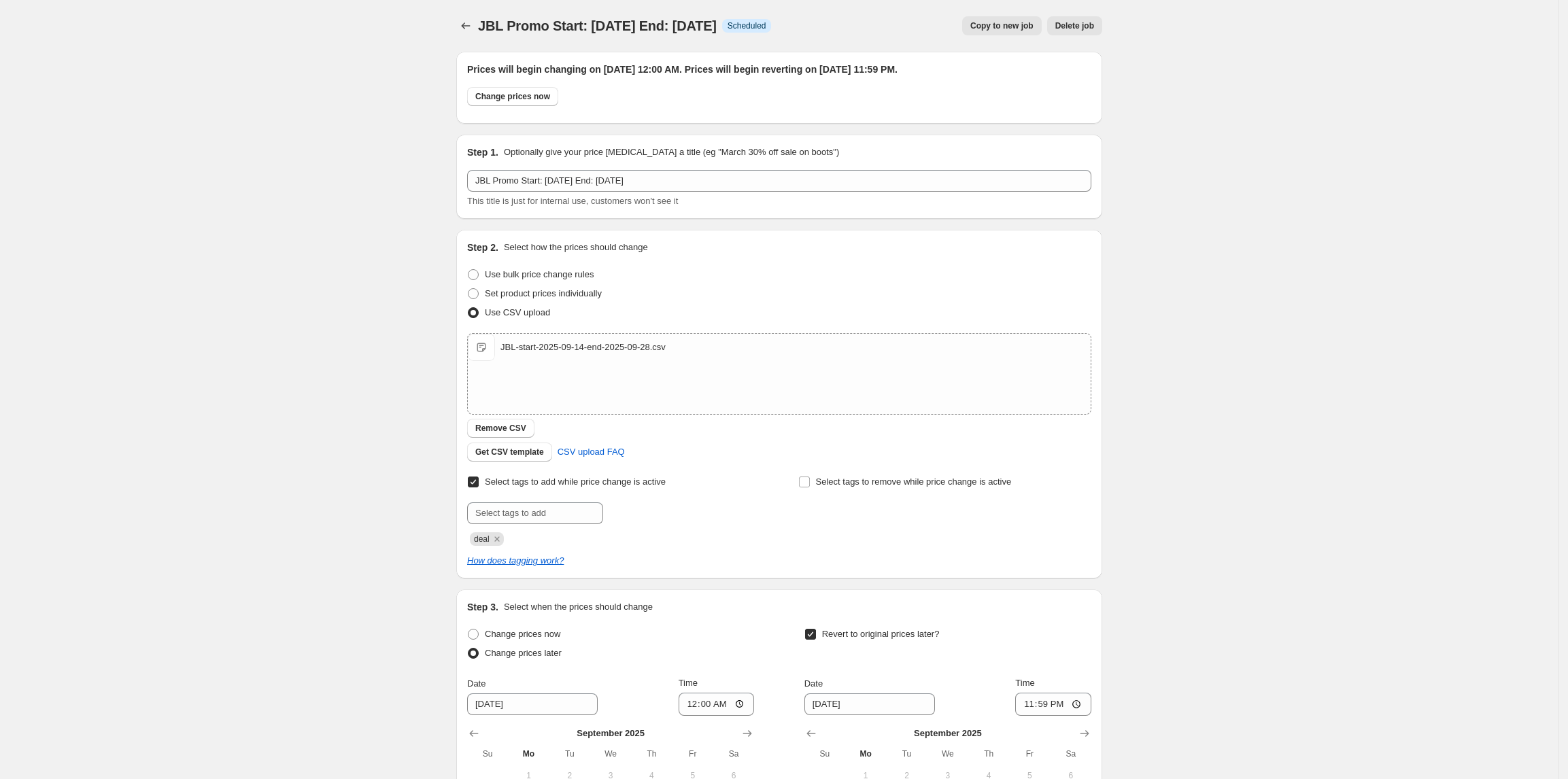
click at [1007, 28] on span "Copy to new job" at bounding box center [1002, 26] width 63 height 11
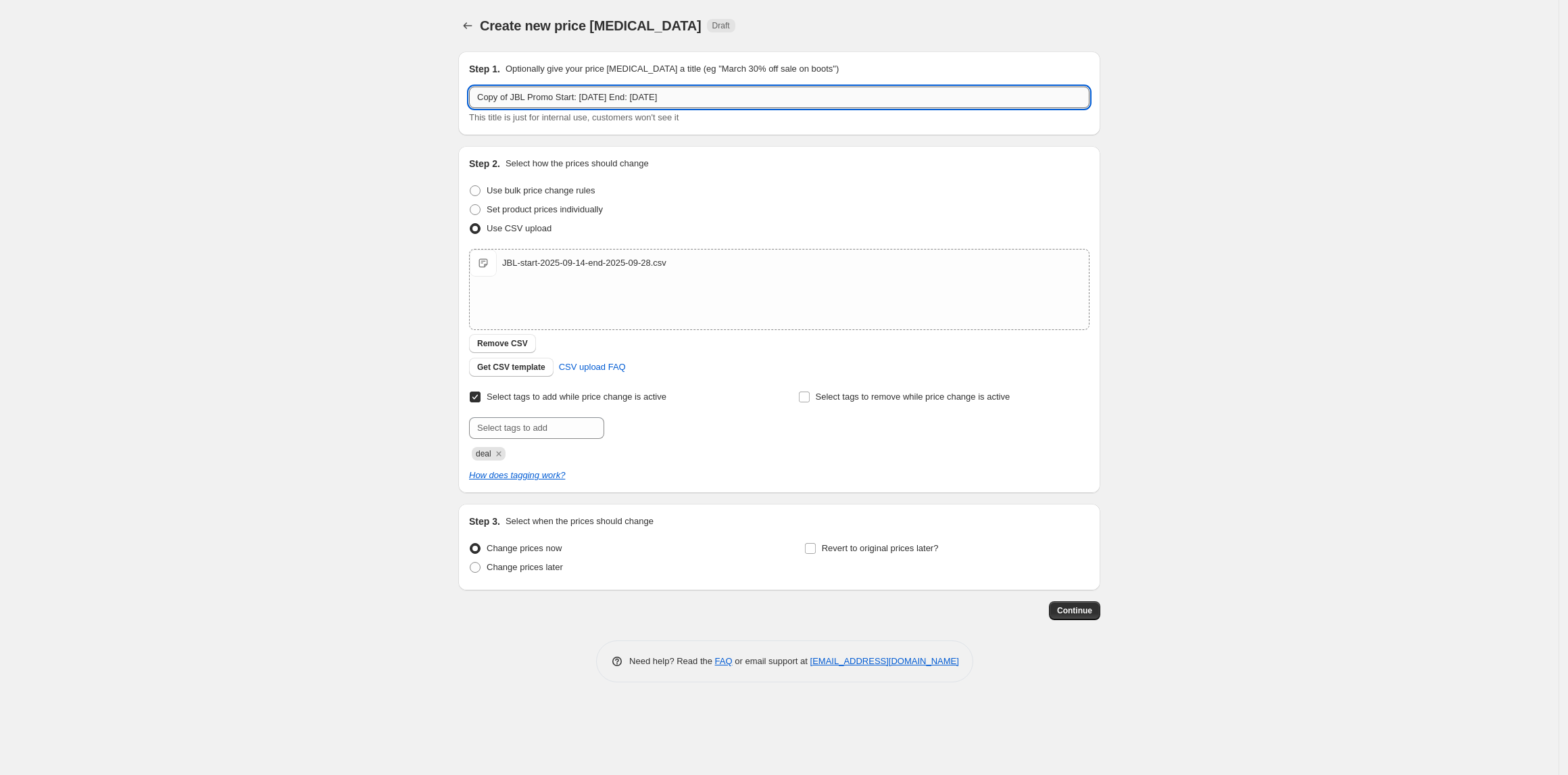
click at [666, 98] on input "Copy of JBL Promo Start: 2025-09-14 End: 2025-09-28" at bounding box center [779, 97] width 620 height 21
click at [668, 98] on input "Copy of JBL Promo Start: 2025-09-14 End: 2025-09-28" at bounding box center [779, 97] width 620 height 21
drag, startPoint x: 675, startPoint y: 98, endPoint x: 704, endPoint y: 98, distance: 29.0
click at [704, 98] on input "Copy of JBL Promo Start: 2025-09-14 End: 2025-10-28" at bounding box center [779, 97] width 620 height 21
type input "Copy of JBL Promo Start: 2025-09-14 End: 2025-10-12"
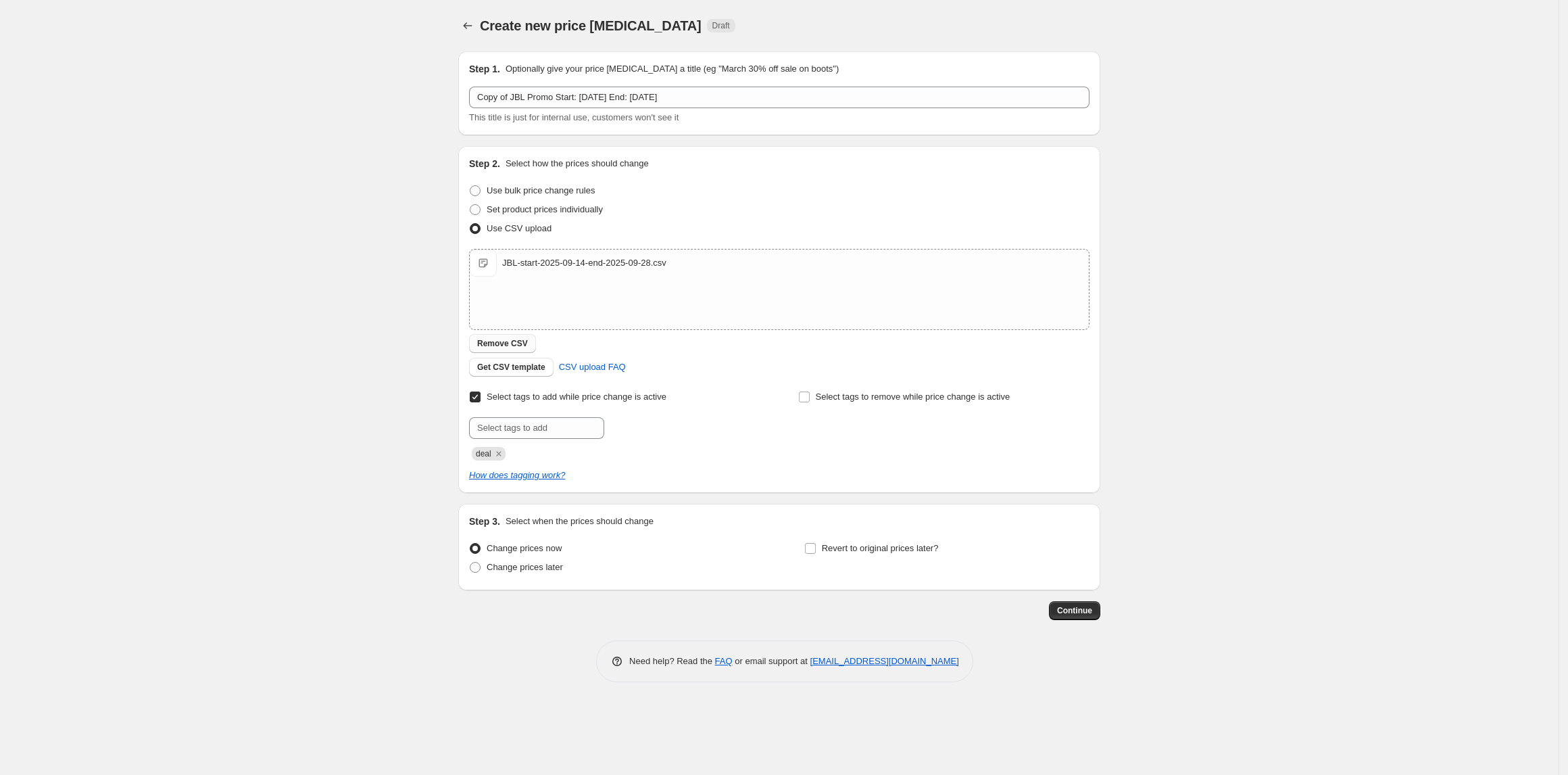
click at [520, 339] on span "Remove CSV" at bounding box center [502, 343] width 50 height 11
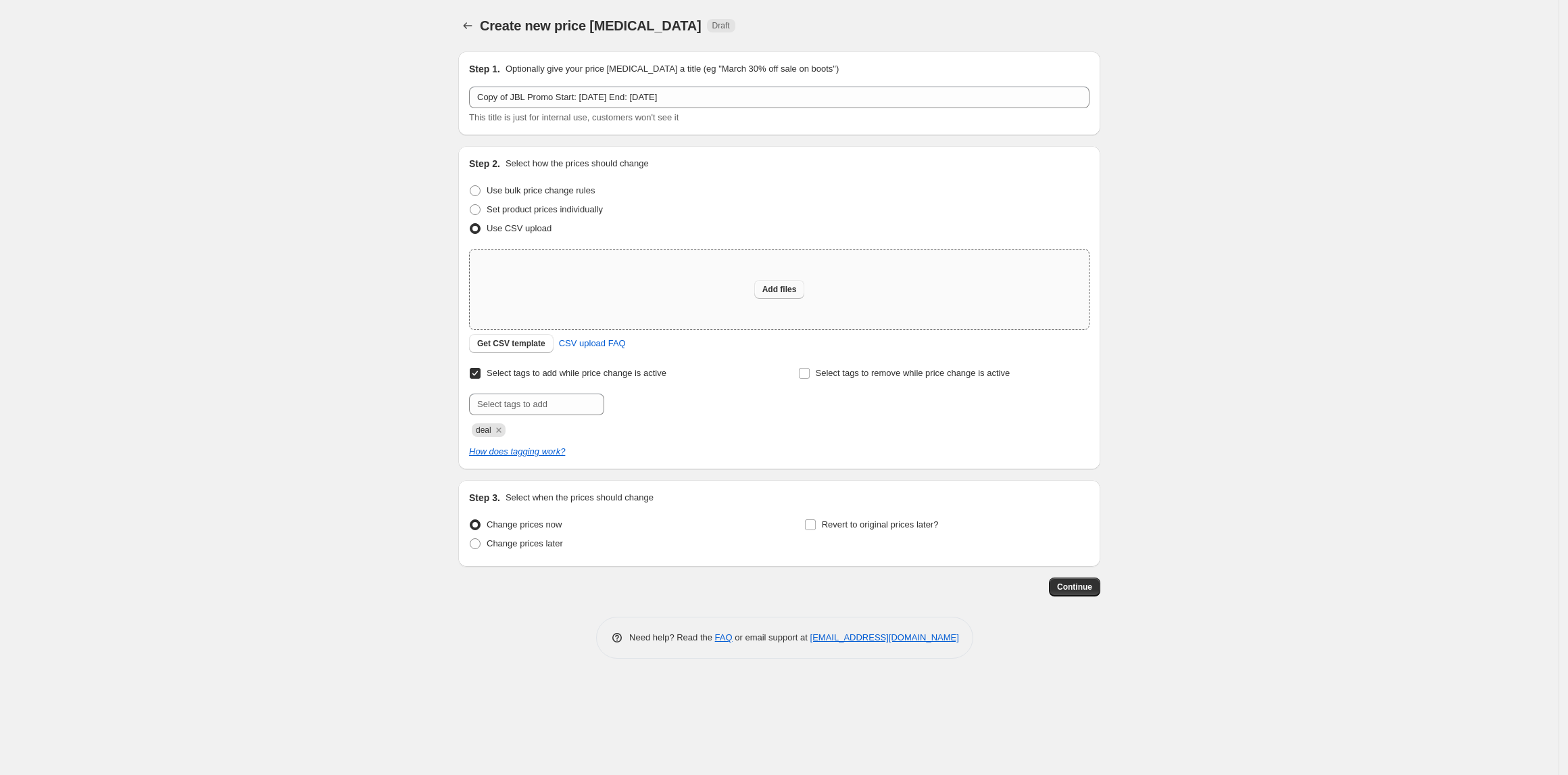
click at [768, 287] on span "Add files" at bounding box center [779, 290] width 35 height 11
type input "C:\fakepath\JBL-start-2025-09-14-end-2025-10-12.csv"
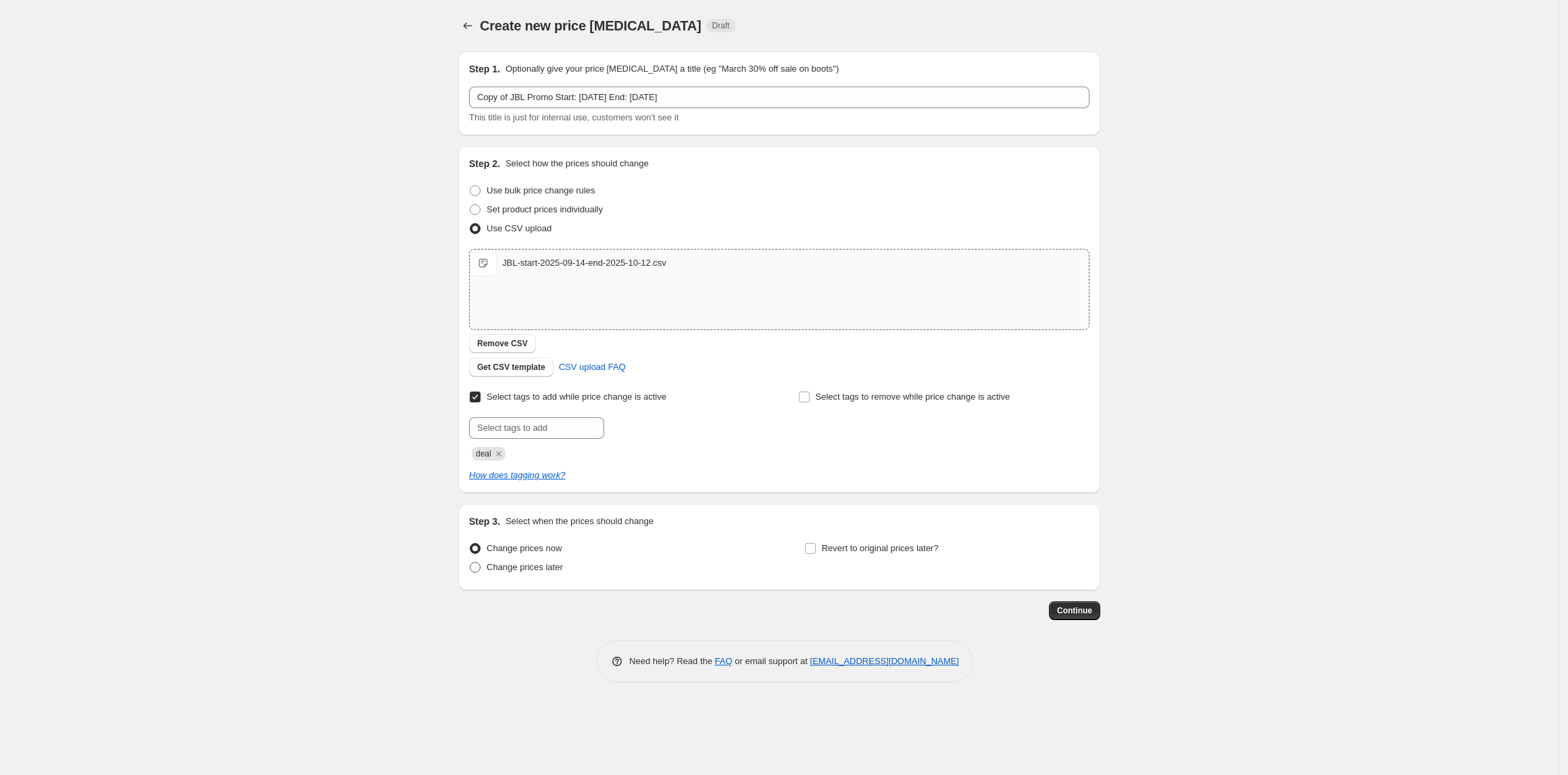
click at [554, 568] on span "Change prices later" at bounding box center [524, 566] width 76 height 10
click at [470, 562] on input "Change prices later" at bounding box center [470, 562] width 1 height 1
radio input "true"
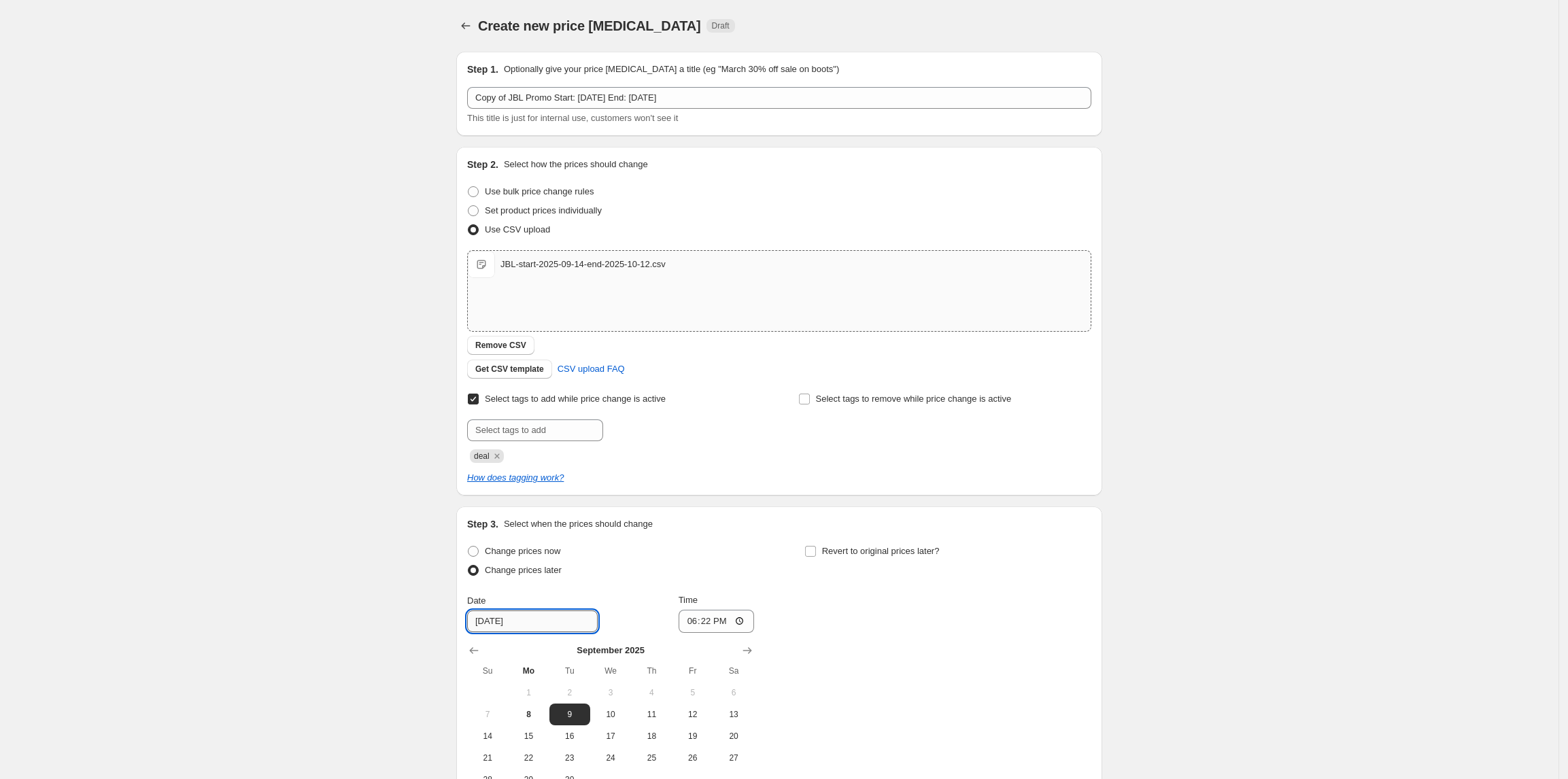
click at [555, 622] on input "9/9/2025" at bounding box center [532, 621] width 131 height 21
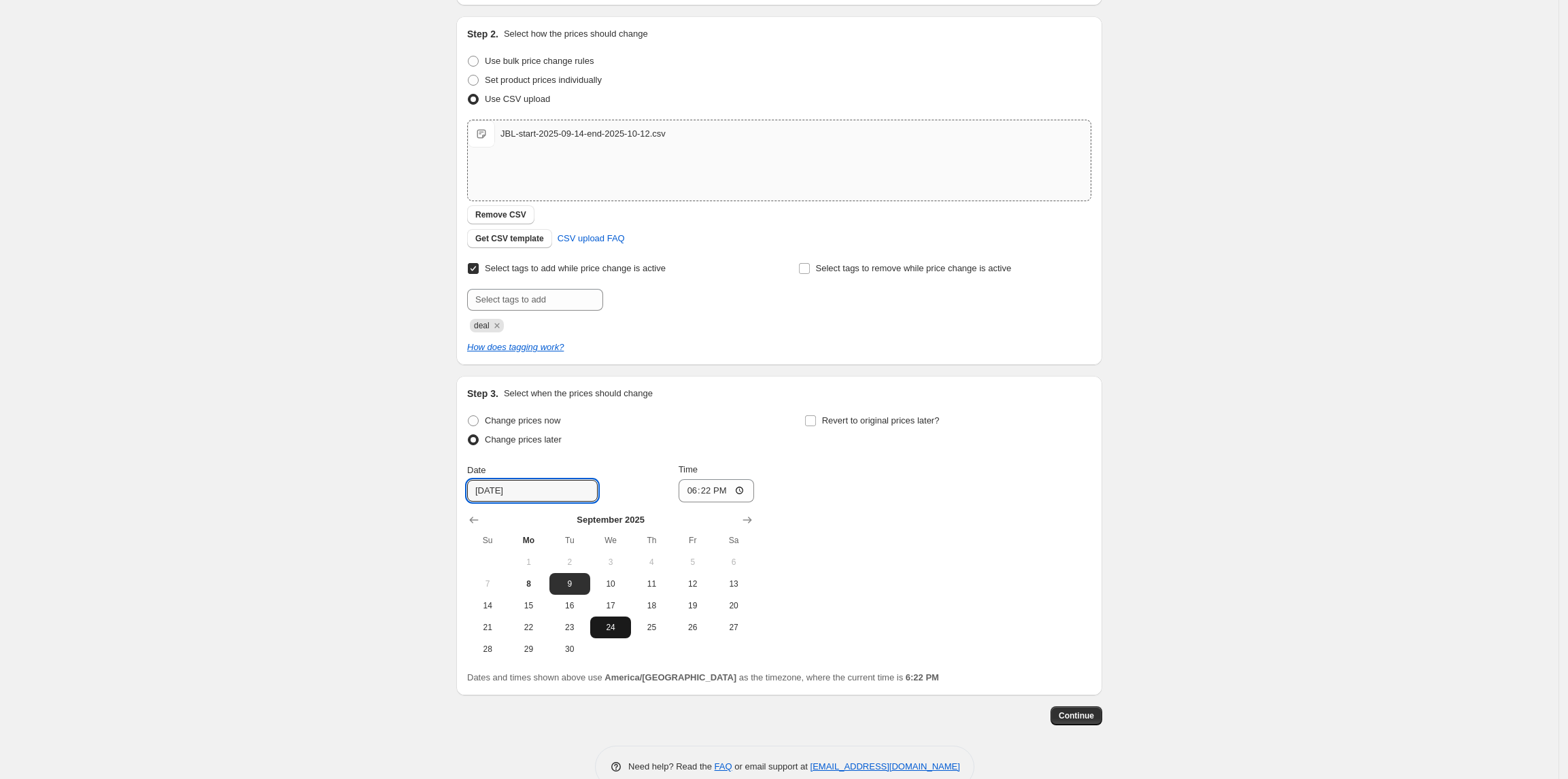
scroll to position [159, 0]
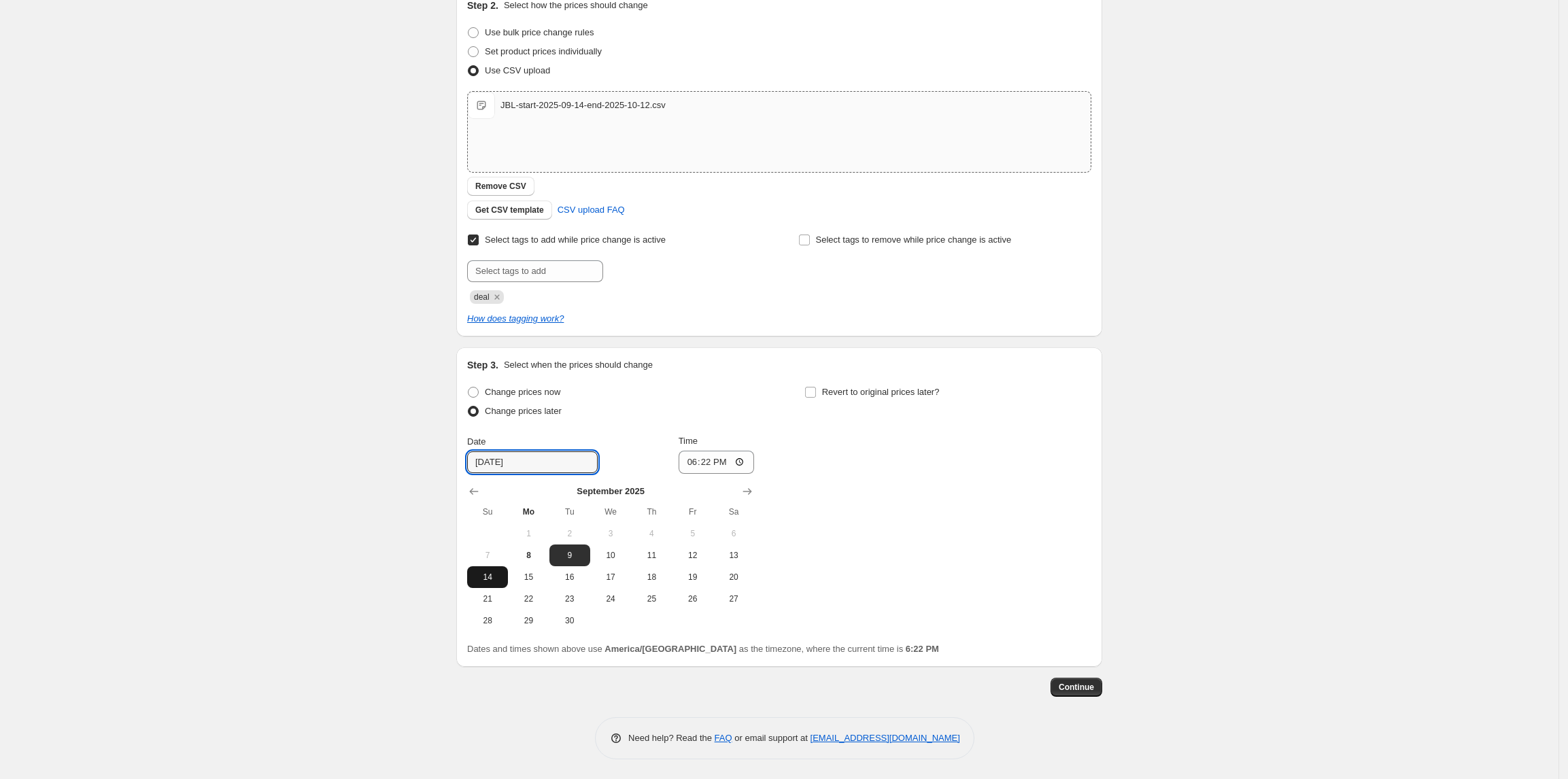
click at [504, 583] on button "14" at bounding box center [488, 576] width 41 height 21
type input "9/14/2025"
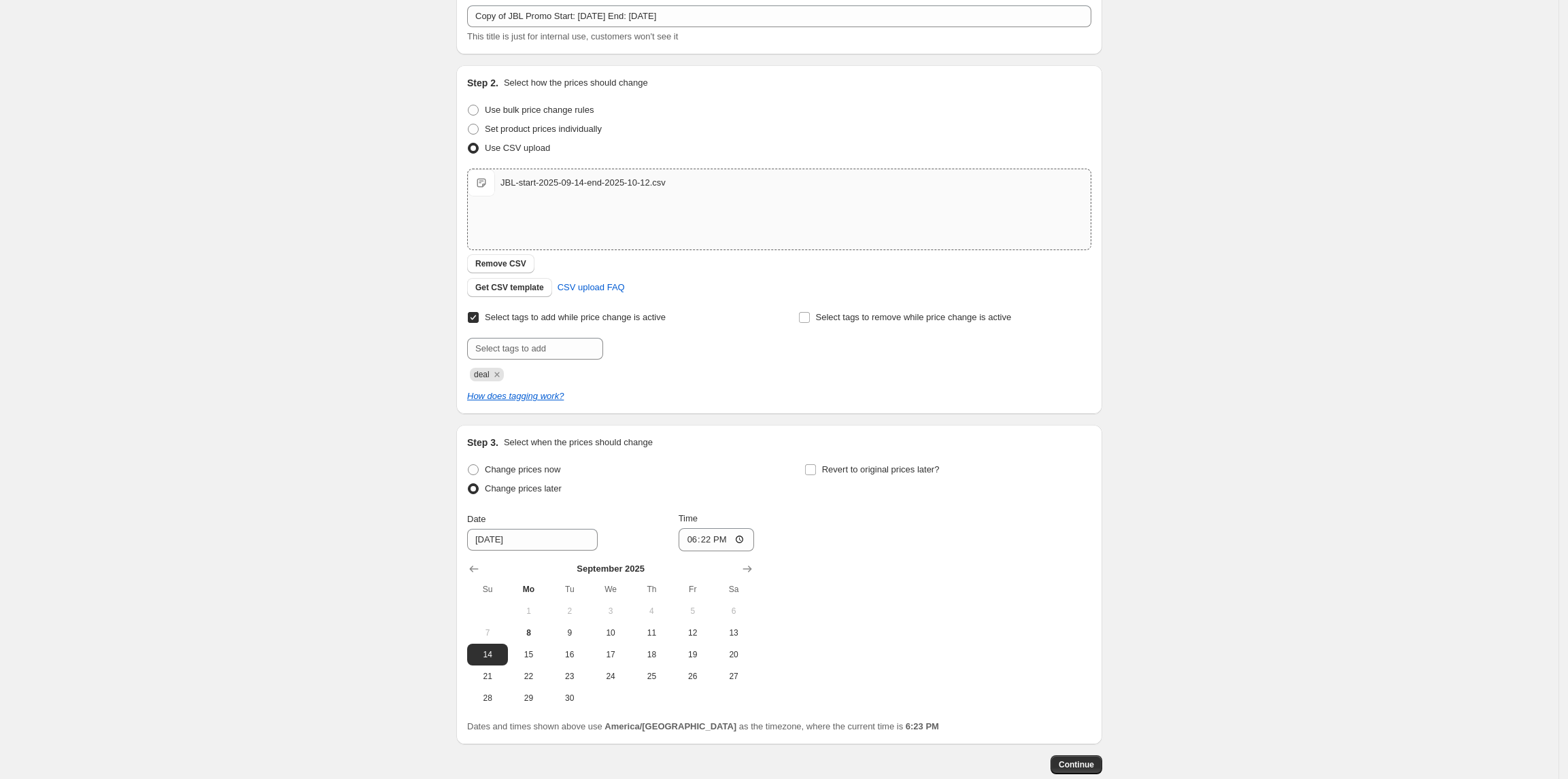
scroll to position [90, 0]
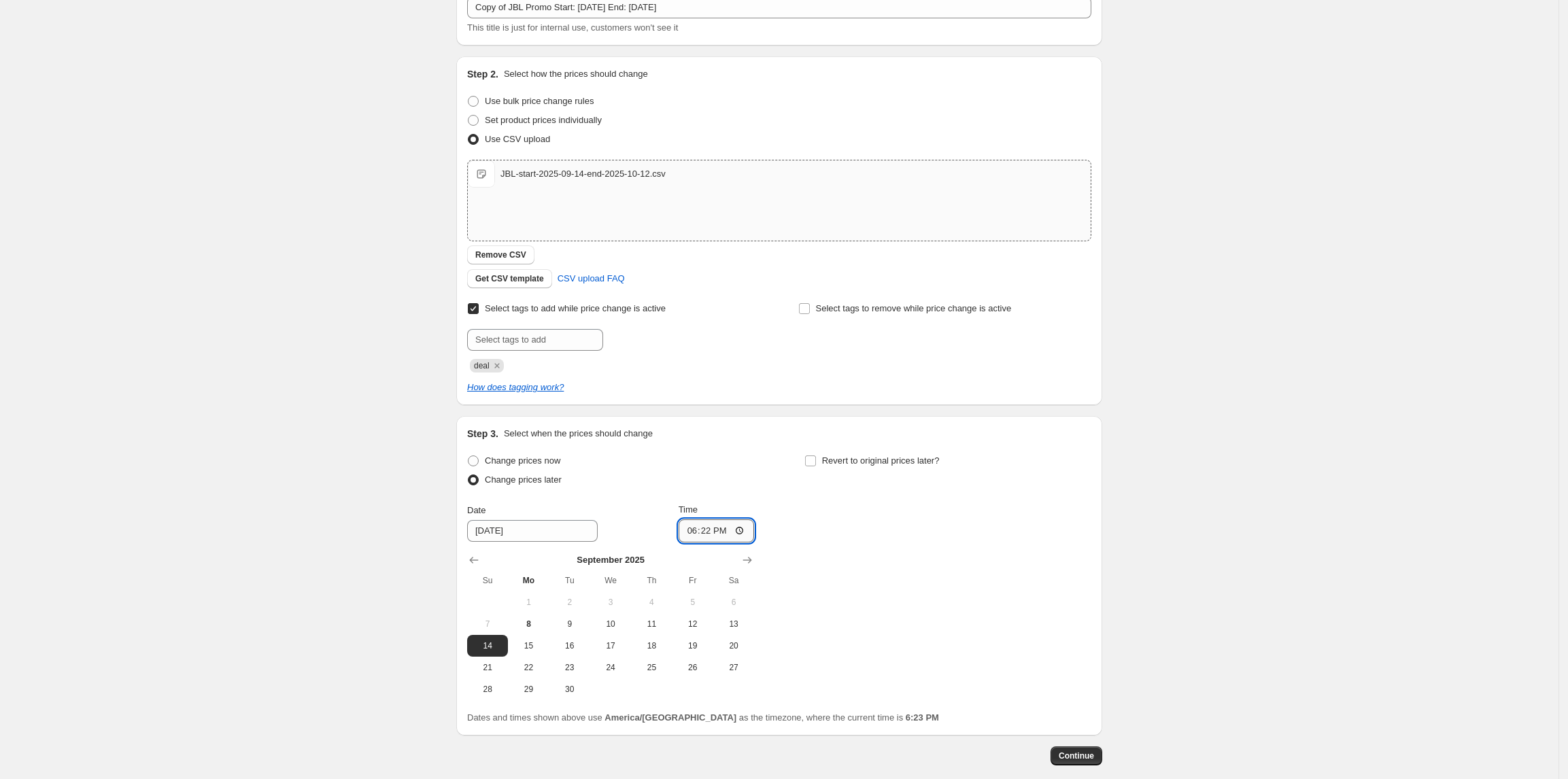
click at [718, 530] on input "18:22" at bounding box center [717, 530] width 76 height 23
click at [699, 537] on input "18:22" at bounding box center [717, 530] width 76 height 23
click at [694, 535] on input "18:22" at bounding box center [717, 530] width 76 height 23
click at [729, 533] on input "12:00" at bounding box center [717, 530] width 76 height 23
type input "00:00"
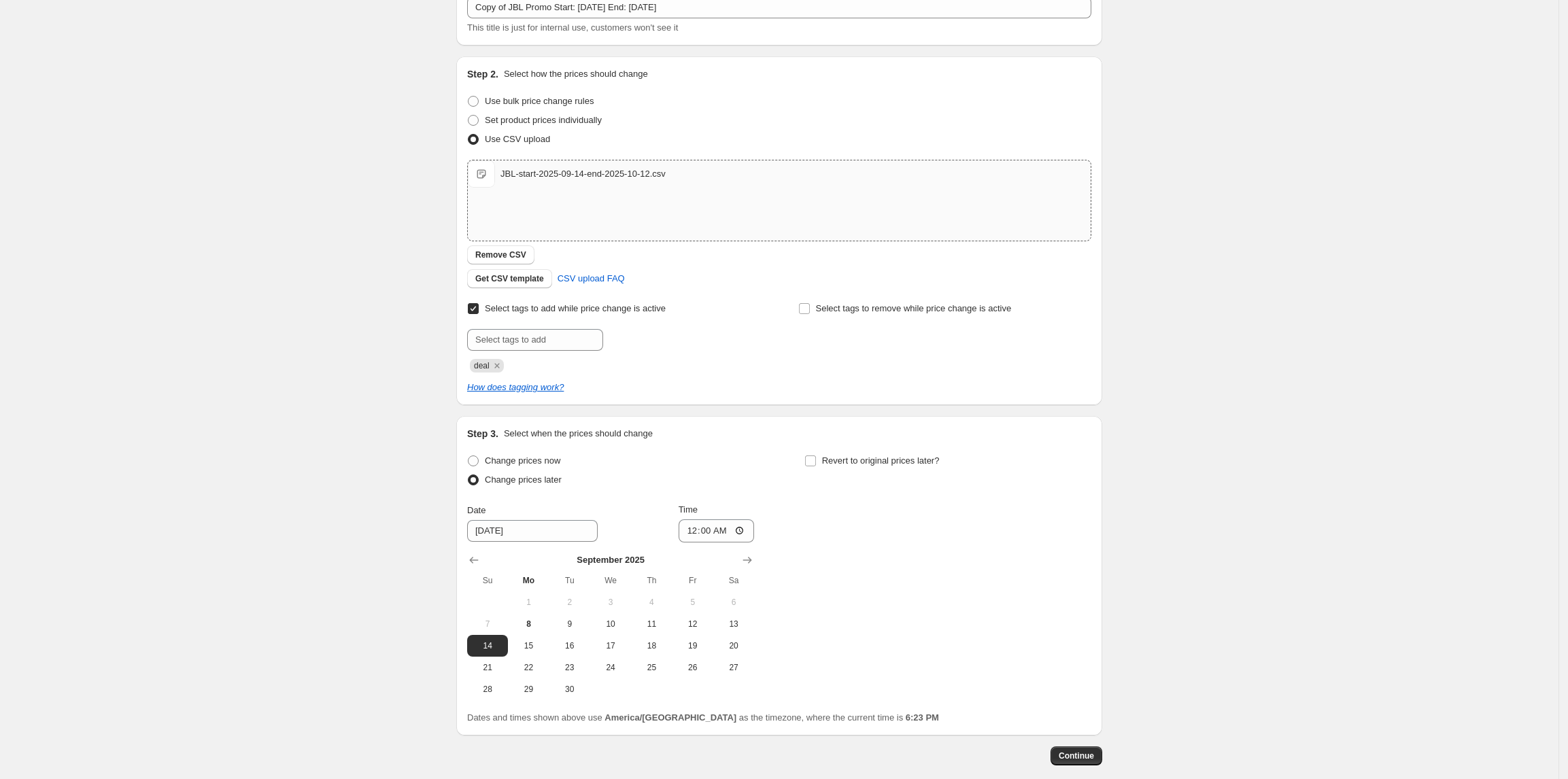
click at [794, 545] on div "Change prices now Change prices later Date 9/14/2025 Time 00:00 September 2025 …" at bounding box center [779, 576] width 624 height 249
click at [816, 460] on input "Revert to original prices later?" at bounding box center [810, 461] width 11 height 11
checkbox input "true"
click at [862, 531] on input "9/15/2025" at bounding box center [870, 530] width 131 height 21
click at [1088, 558] on icon "Show next month, October 2025" at bounding box center [1084, 560] width 13 height 13
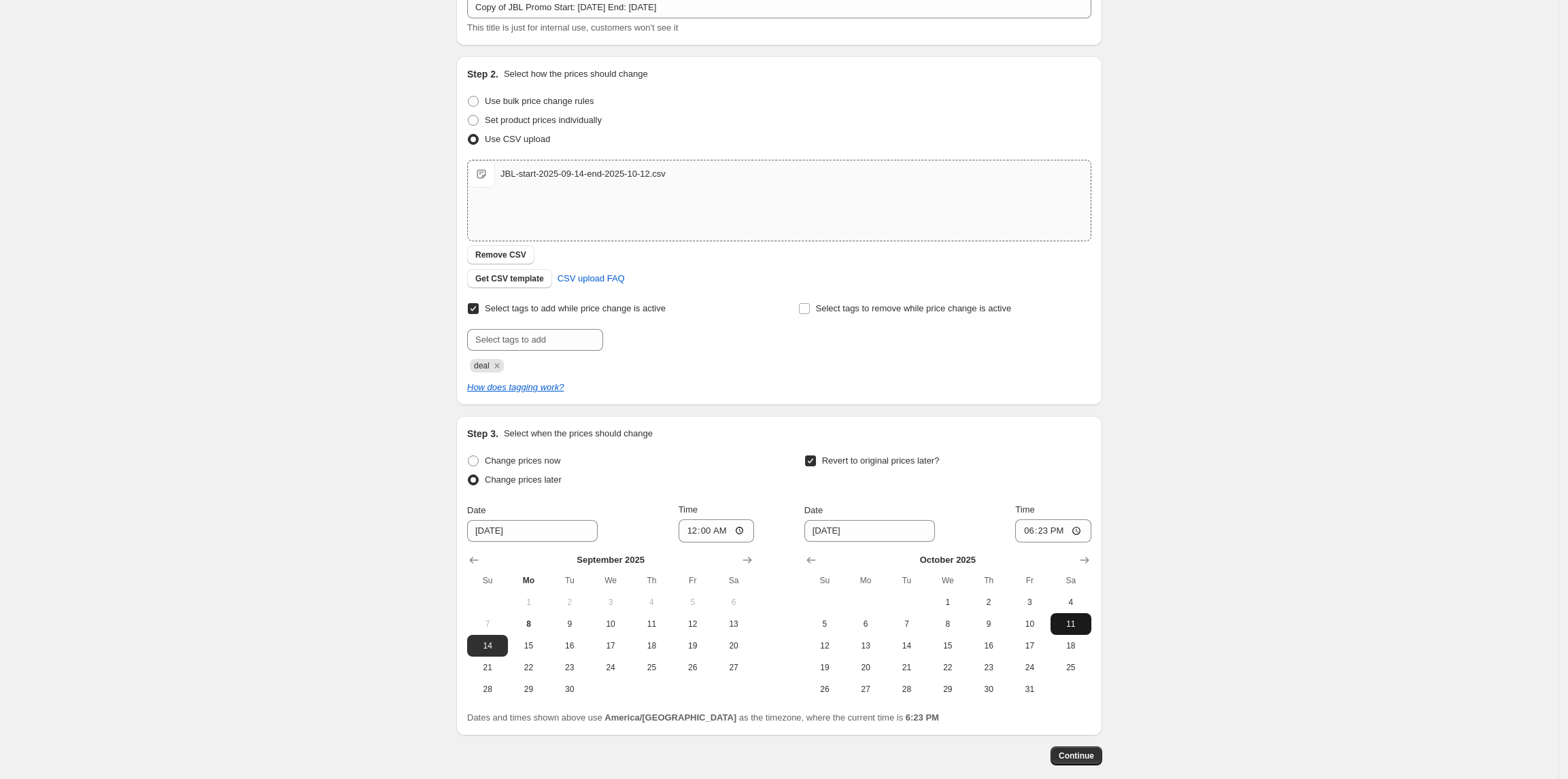
click at [1077, 624] on span "11" at bounding box center [1071, 624] width 30 height 11
type input "10/11/2025"
click at [1029, 533] on input "18:23" at bounding box center [1053, 530] width 76 height 23
type input "23:59"
click at [1163, 526] on div "Create new price change job. This page is ready Create new price change job Dra…" at bounding box center [779, 379] width 1558 height 939
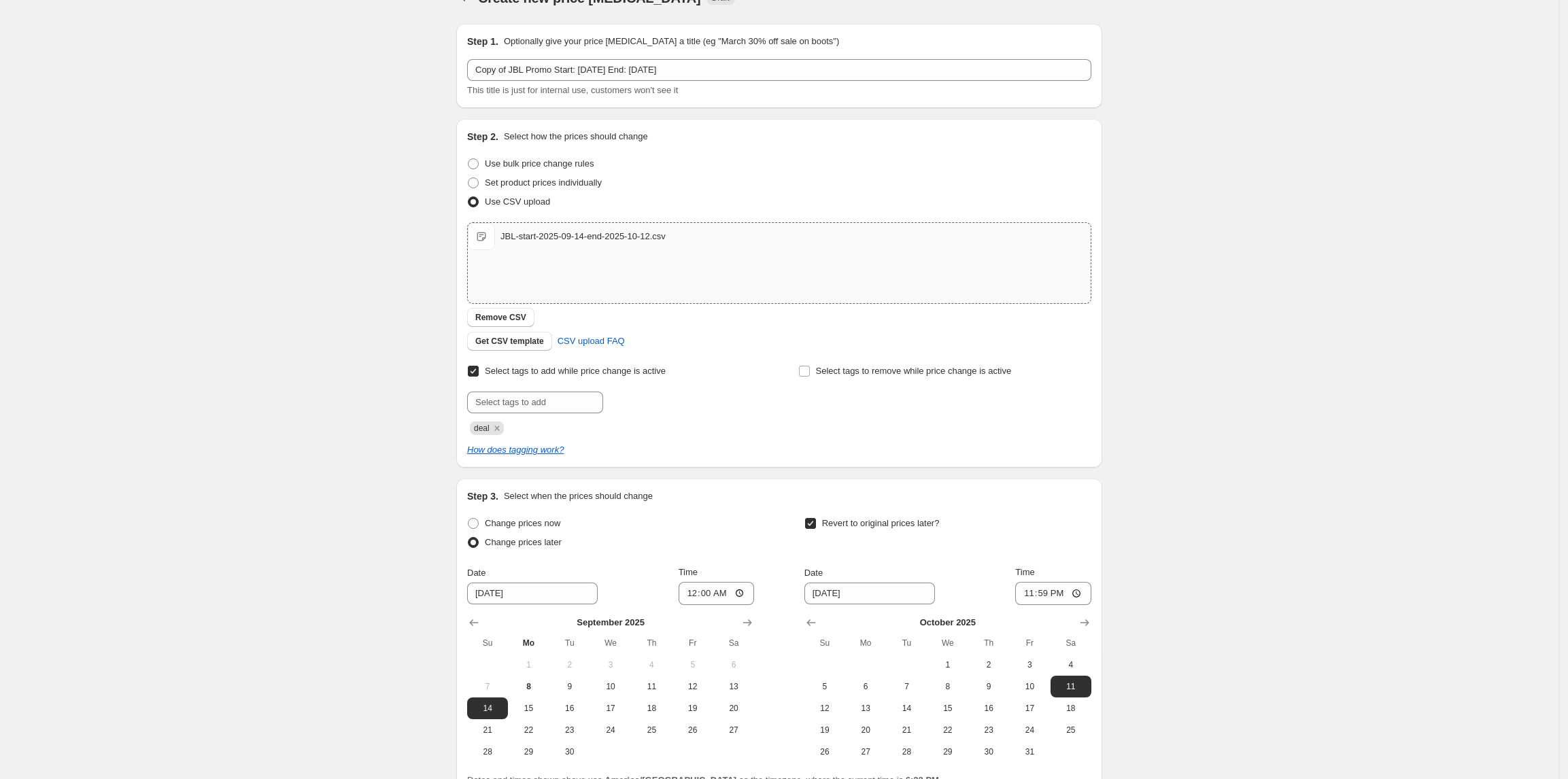
scroll to position [0, 0]
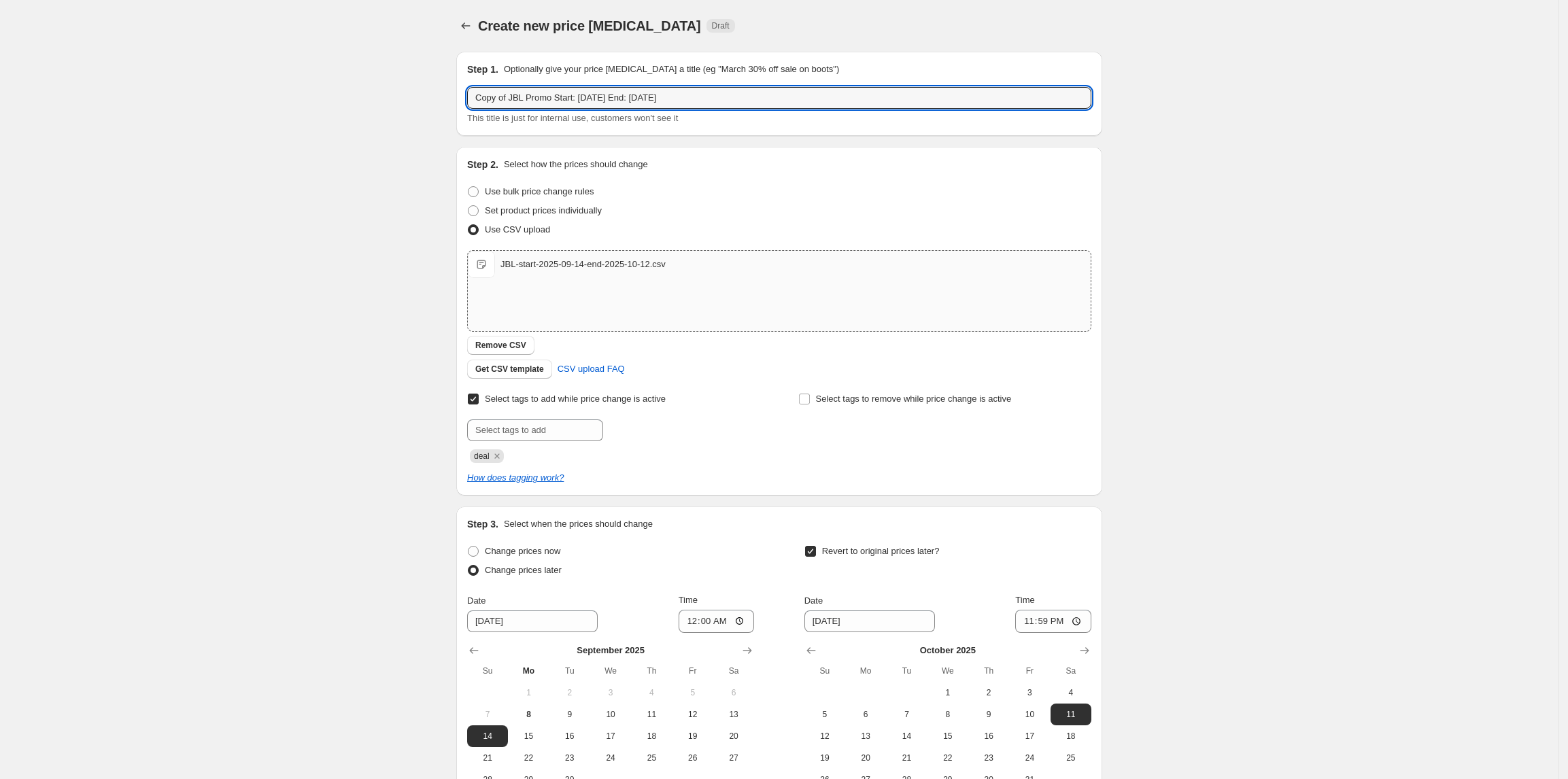
drag, startPoint x: 510, startPoint y: 103, endPoint x: 452, endPoint y: 102, distance: 58.0
click at [452, 102] on div "Step 1. Optionally give your price change job a title (eg "March 30% off sale o…" at bounding box center [773, 448] width 657 height 815
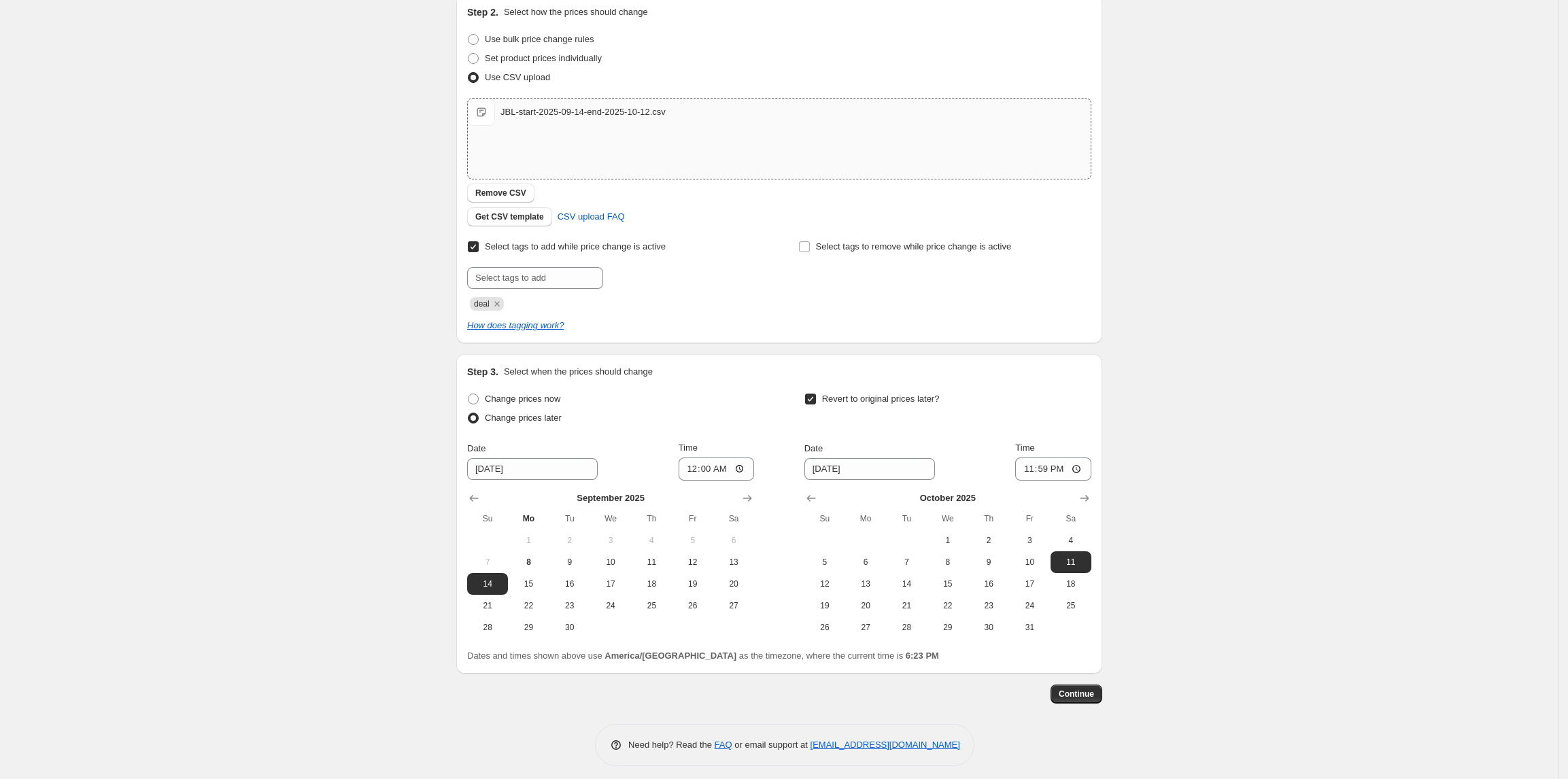
scroll to position [159, 0]
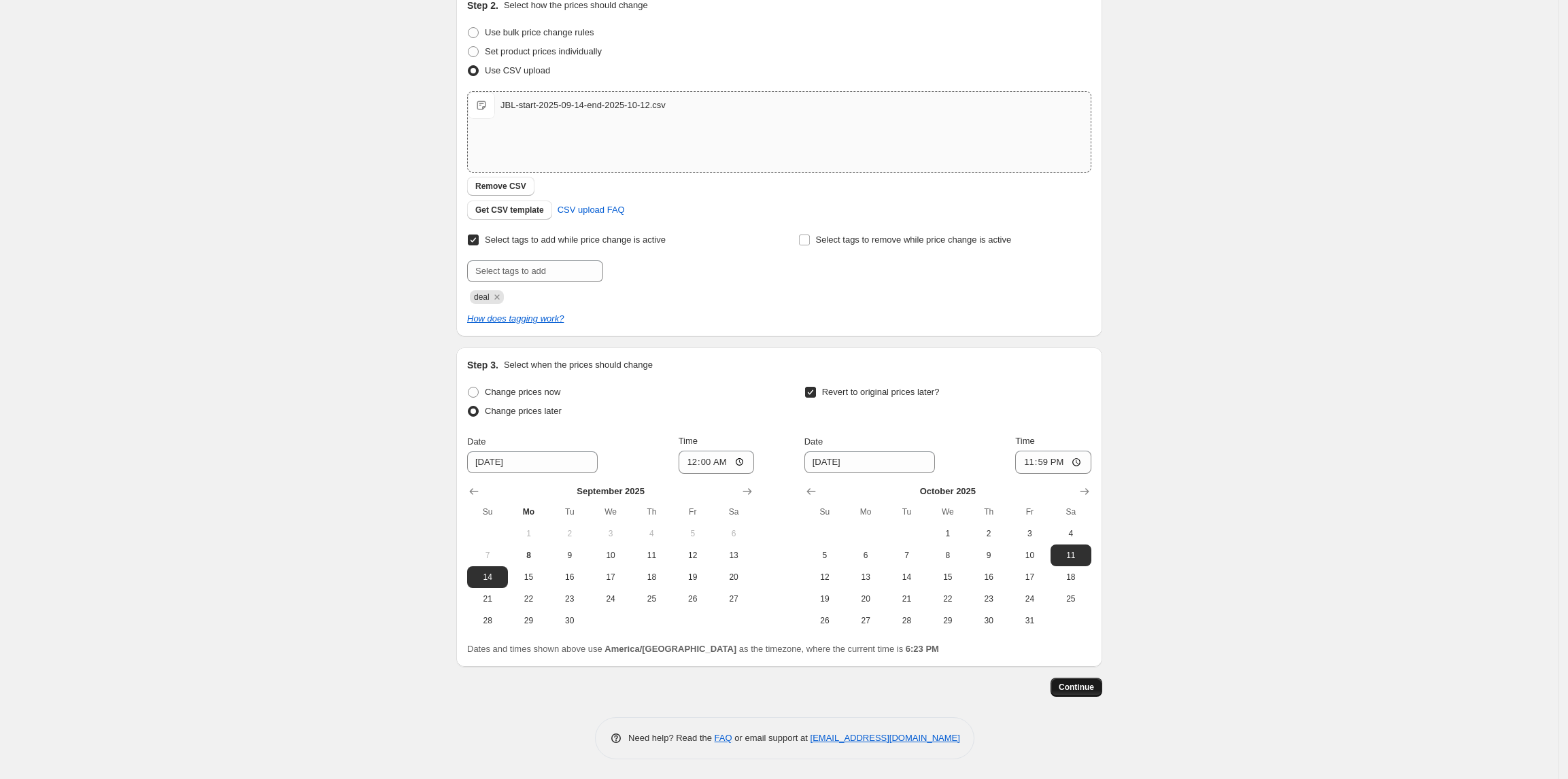
type input "JBL Promo Start: 2025-09-14 End: 2025-10-12"
click at [1087, 685] on span "Continue" at bounding box center [1076, 687] width 36 height 11
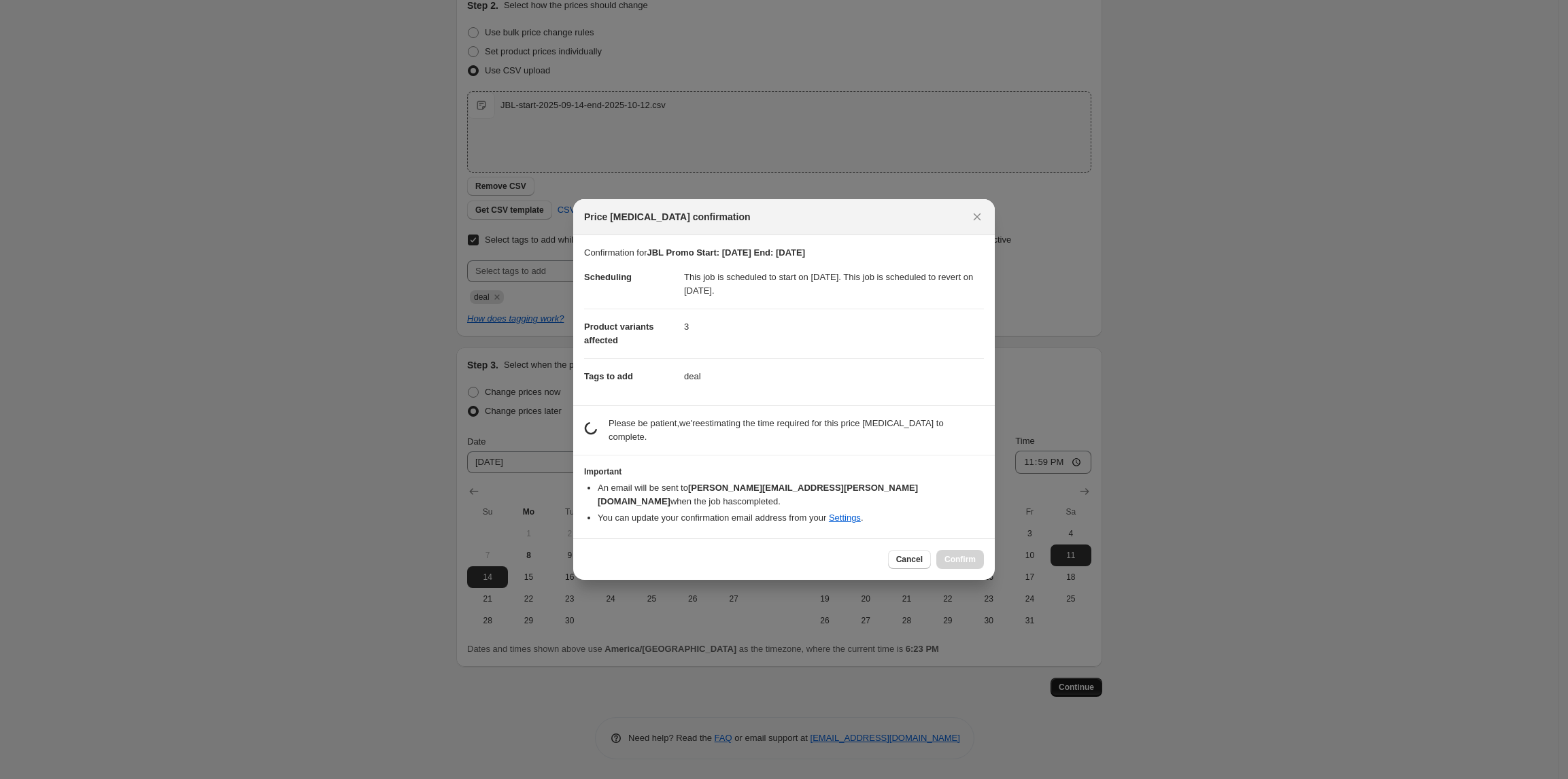
scroll to position [0, 0]
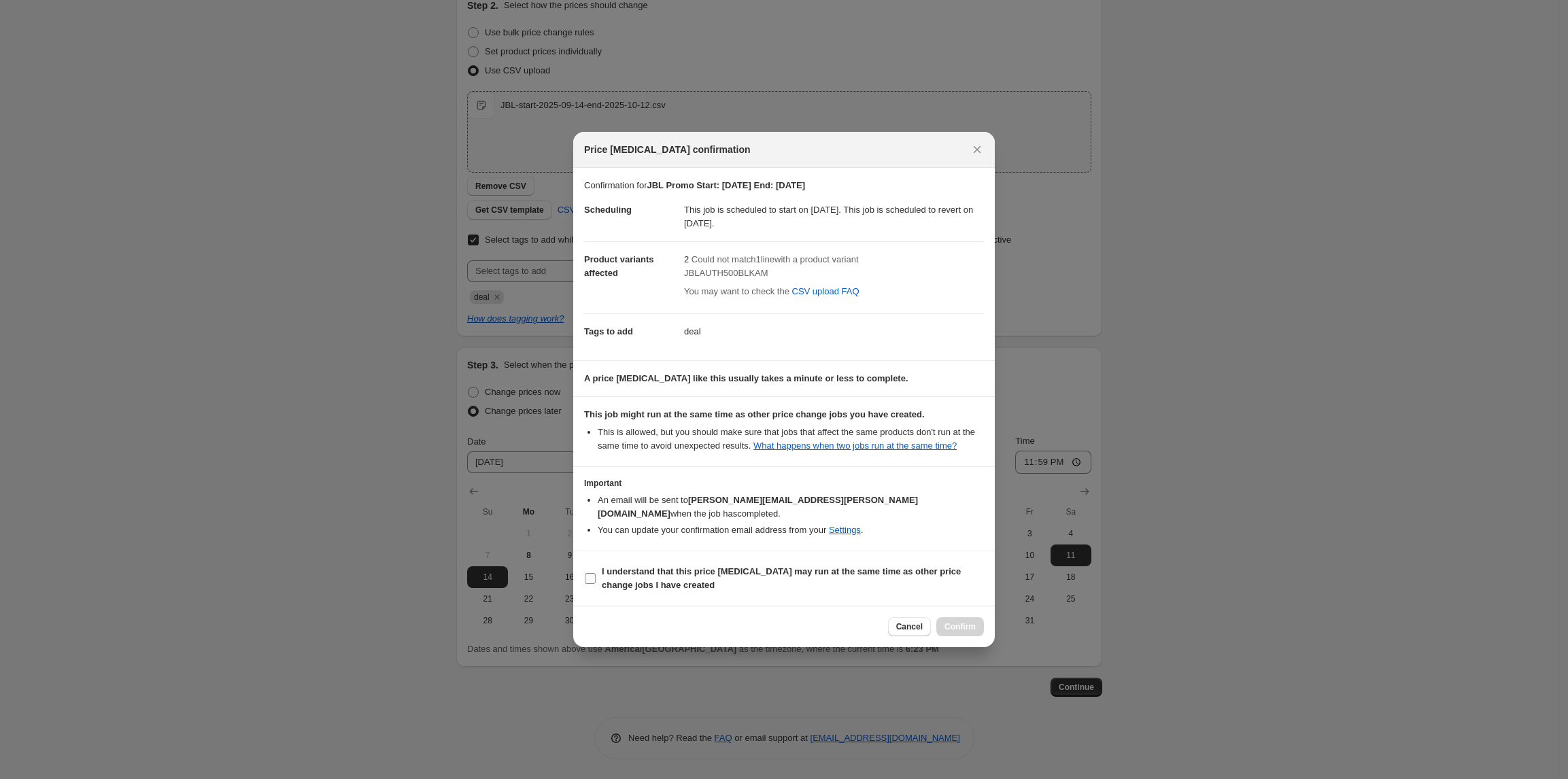
click at [647, 566] on b "I understand that this price change job may run at the same time as other price…" at bounding box center [781, 578] width 359 height 24
click at [596, 573] on input "I understand that this price change job may run at the same time as other price…" at bounding box center [590, 579] width 11 height 11
checkbox input "true"
click at [971, 621] on span "Confirm" at bounding box center [959, 627] width 31 height 11
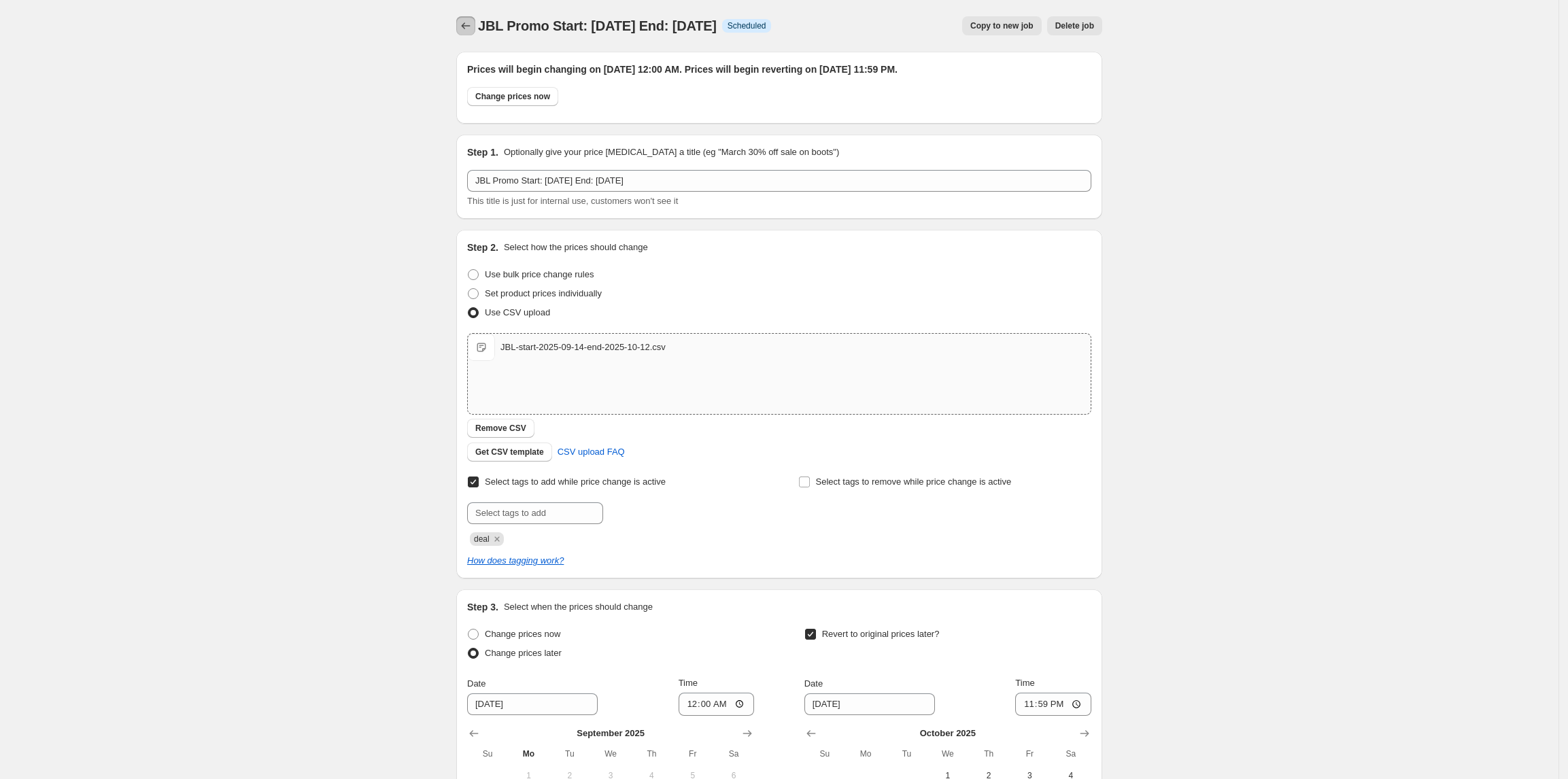
click at [470, 26] on icon "Price change jobs" at bounding box center [466, 25] width 9 height 7
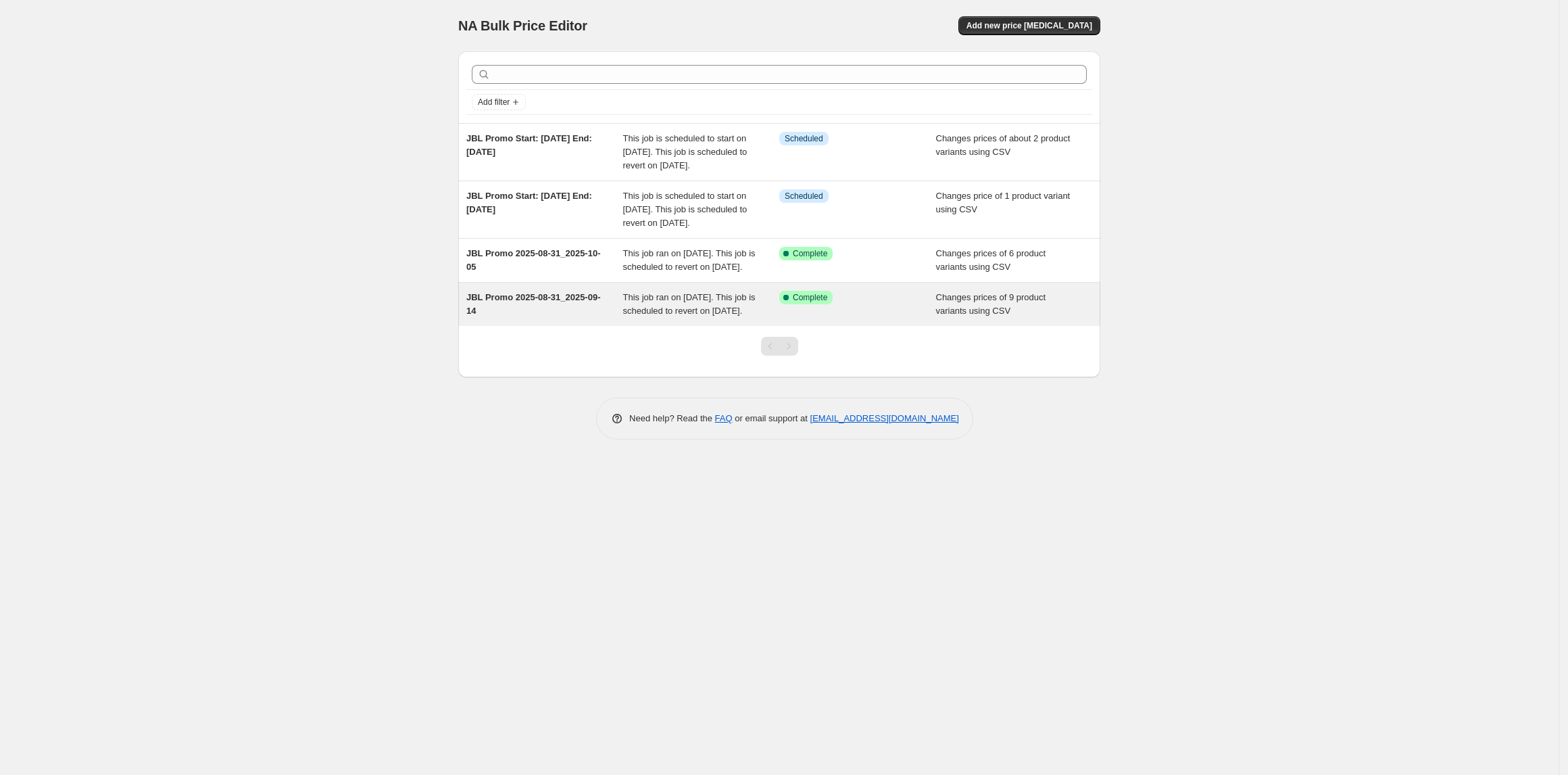
click at [652, 316] on span "This job ran on August 31, 2025. This job is scheduled to revert on September 1…" at bounding box center [689, 304] width 132 height 24
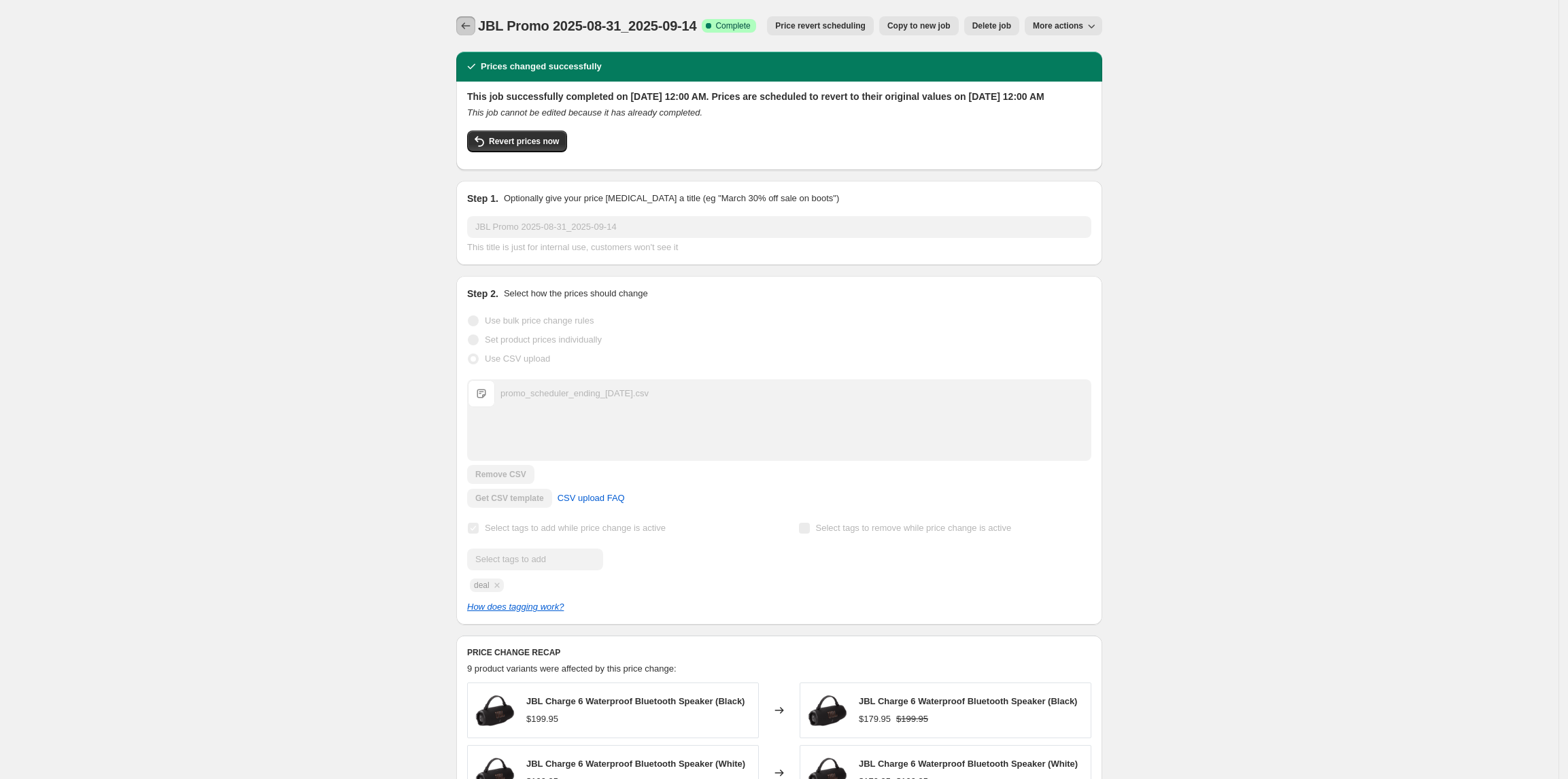
click at [466, 27] on icon "Price change jobs" at bounding box center [465, 25] width 13 height 13
